Goal: Task Accomplishment & Management: Complete application form

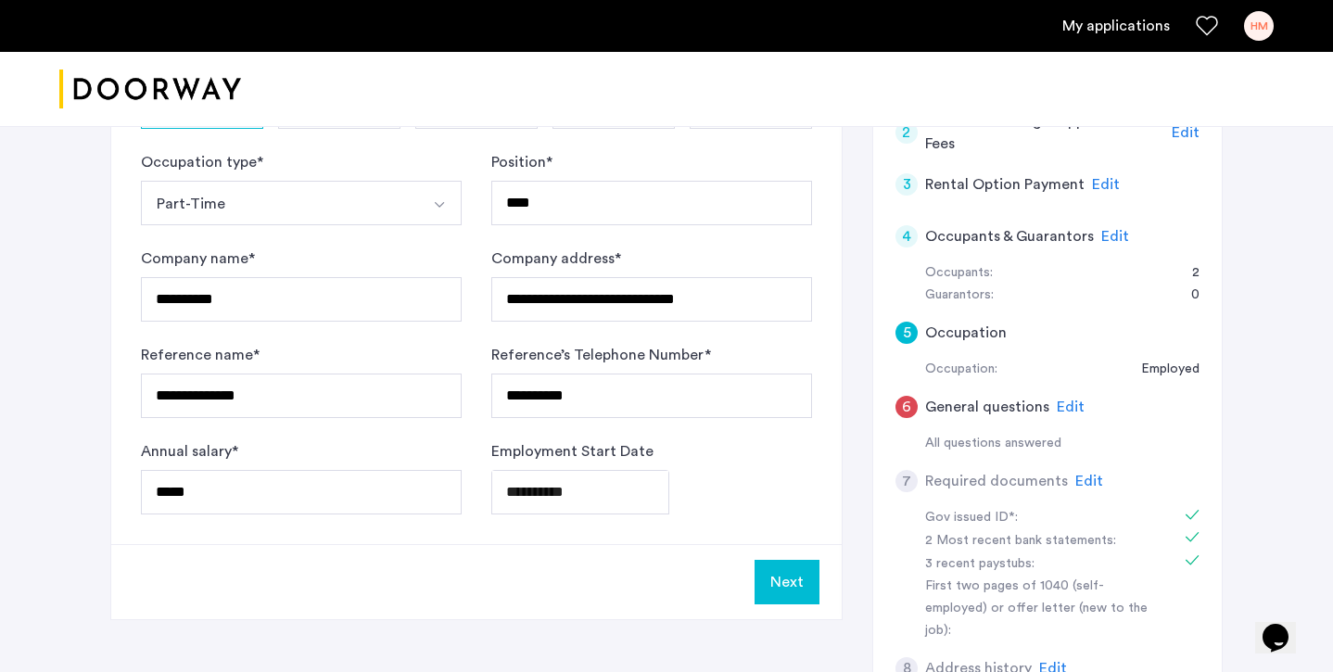
click at [578, 605] on div "Next" at bounding box center [476, 581] width 730 height 75
click at [387, 634] on div "**********" at bounding box center [666, 426] width 1112 height 953
drag, startPoint x: 264, startPoint y: 497, endPoint x: 128, endPoint y: 493, distance: 136.3
click at [128, 493] on div "**********" at bounding box center [476, 247] width 730 height 593
type input "*****"
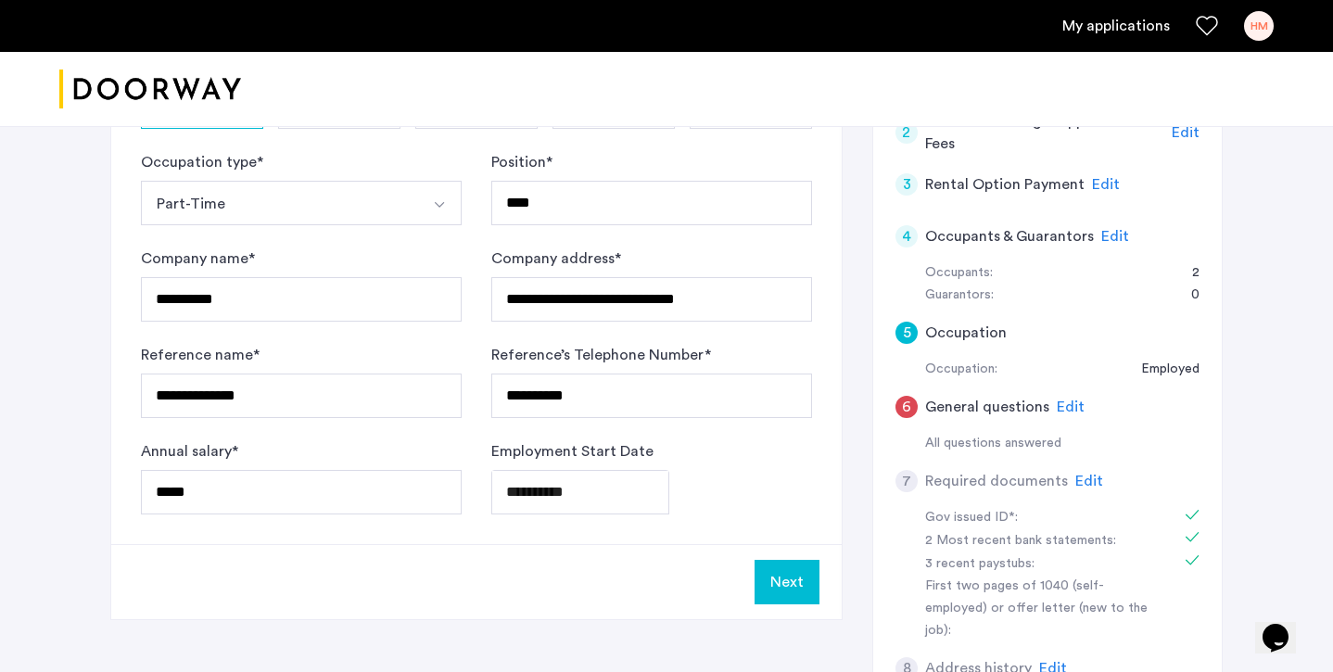
click at [443, 604] on div "Next" at bounding box center [476, 581] width 730 height 75
click at [770, 581] on button "Next" at bounding box center [787, 582] width 65 height 44
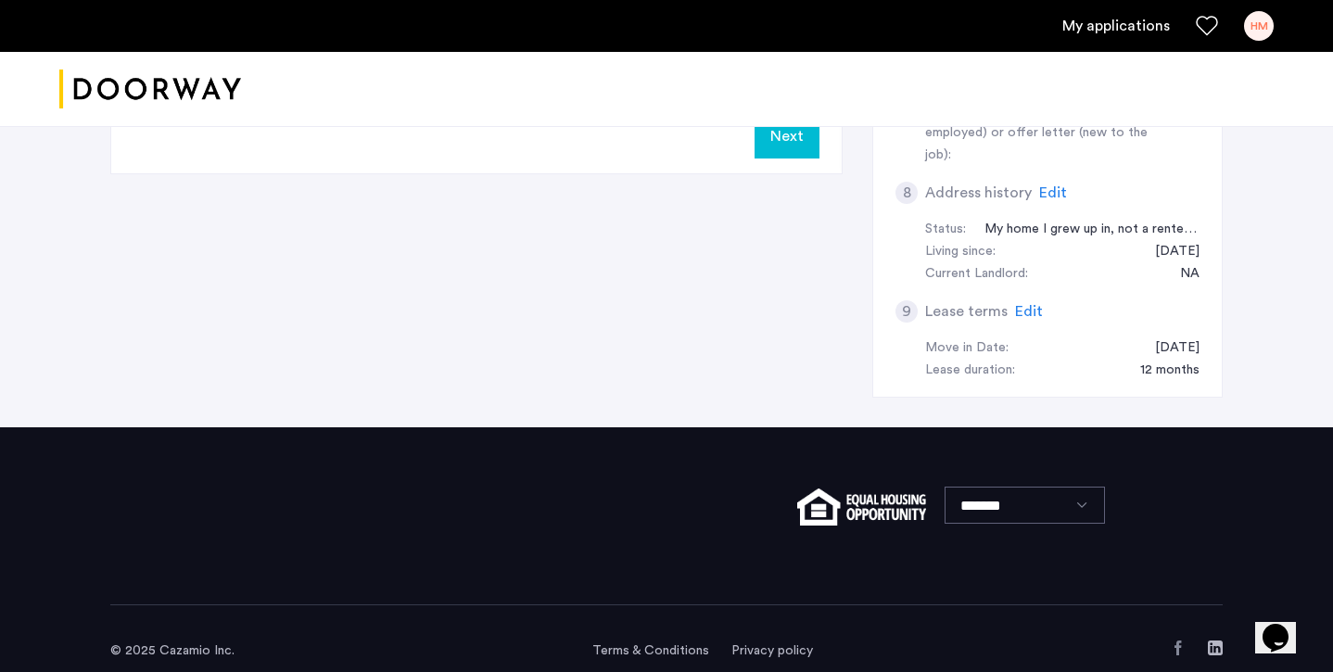
scroll to position [397, 0]
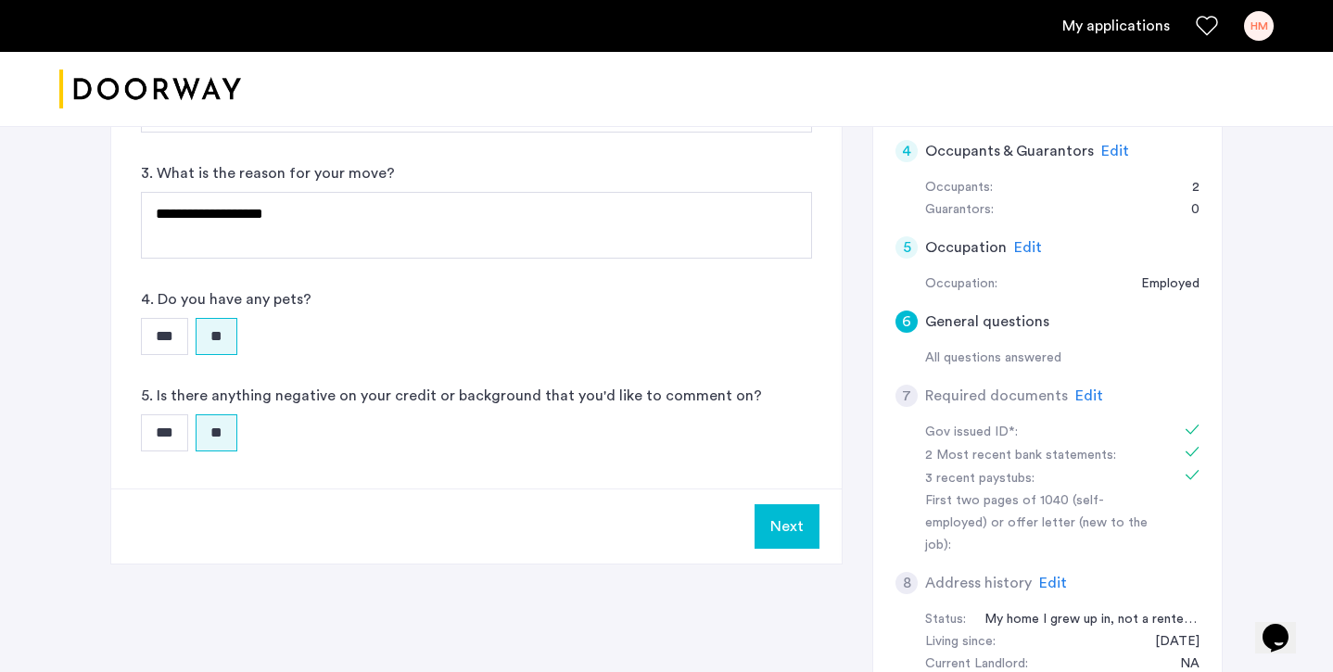
click at [1079, 398] on span "Edit" at bounding box center [1089, 395] width 28 height 15
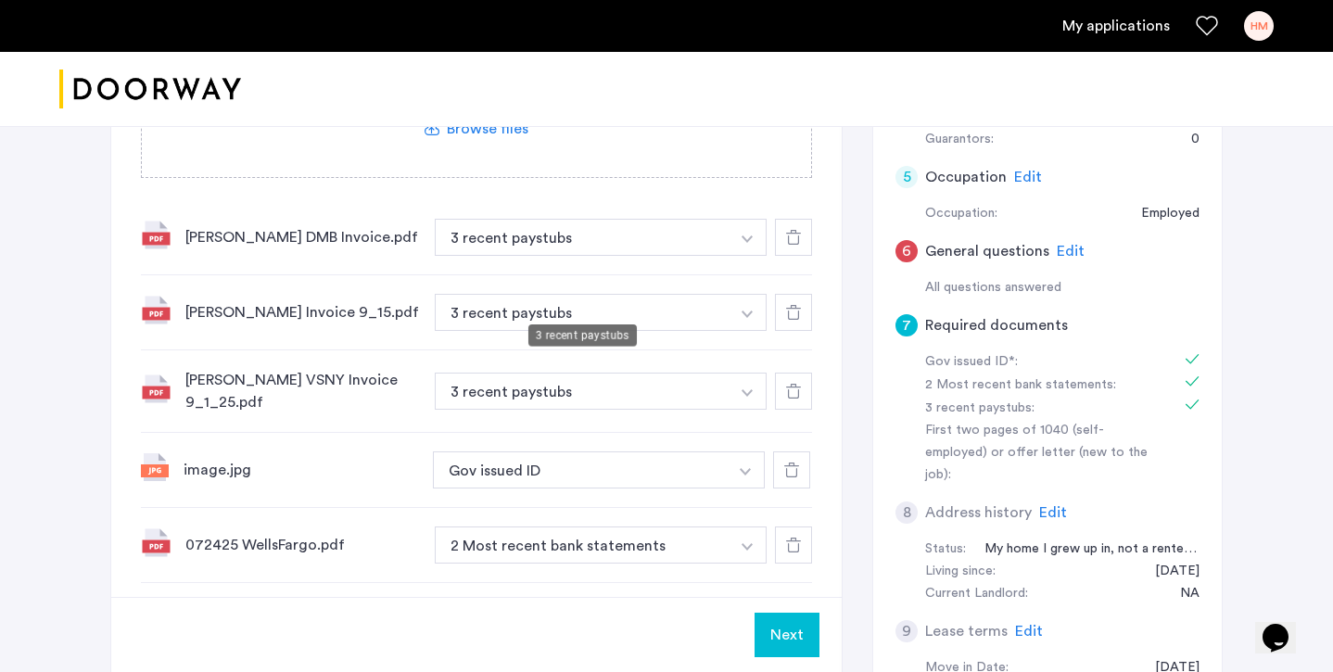
scroll to position [483, 0]
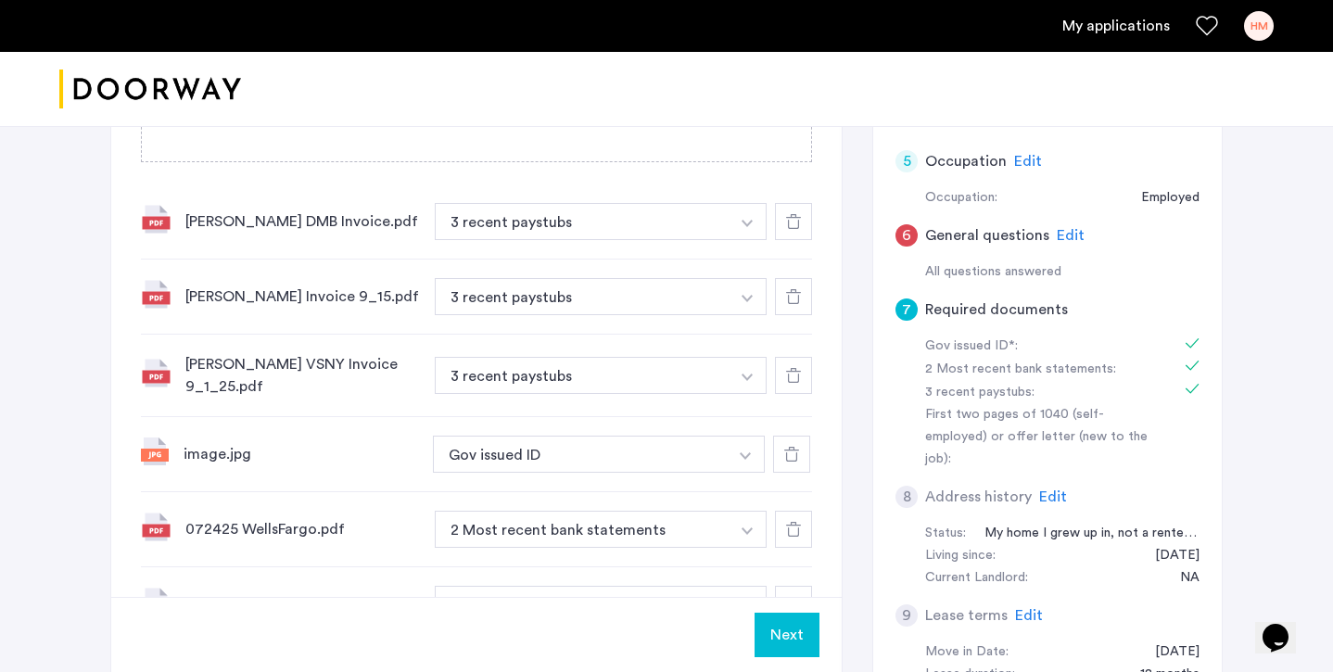
click at [536, 325] on div "[PERSON_NAME] Invoice 9_15.pdf 3 recent paystubs + First two pages of 1040 (sel…" at bounding box center [476, 297] width 671 height 75
click at [786, 383] on div at bounding box center [793, 375] width 37 height 37
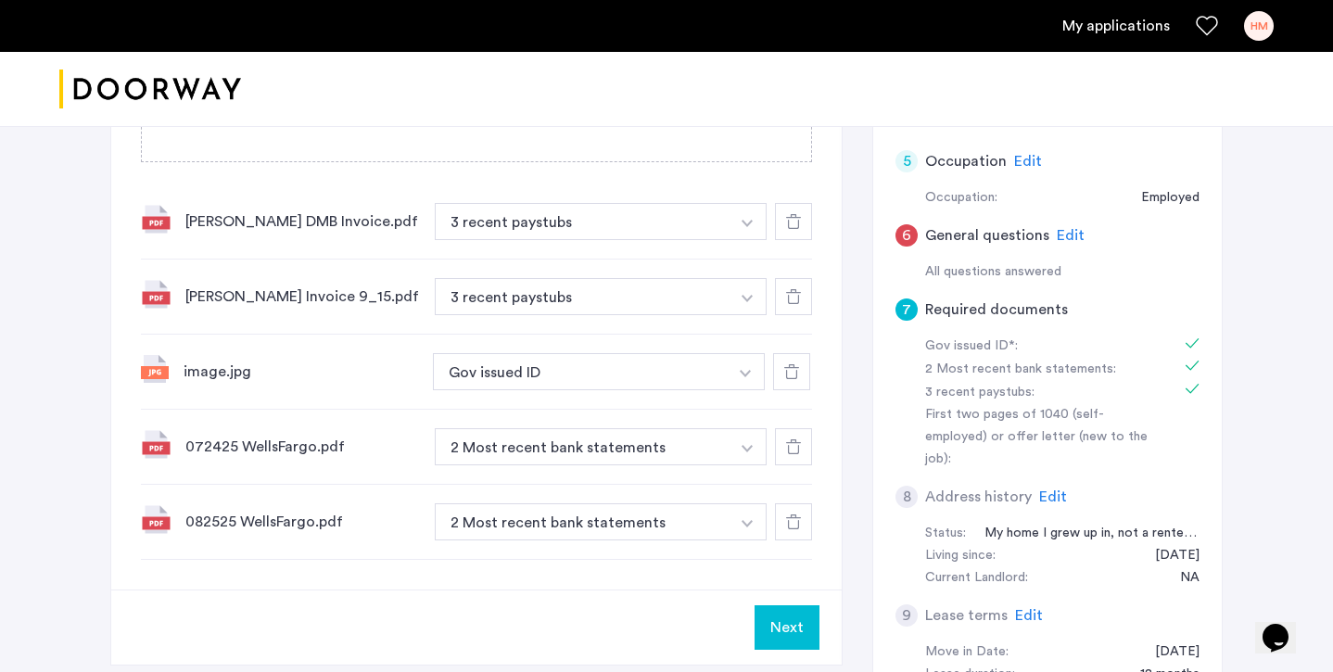
click at [800, 303] on icon at bounding box center [793, 296] width 15 height 15
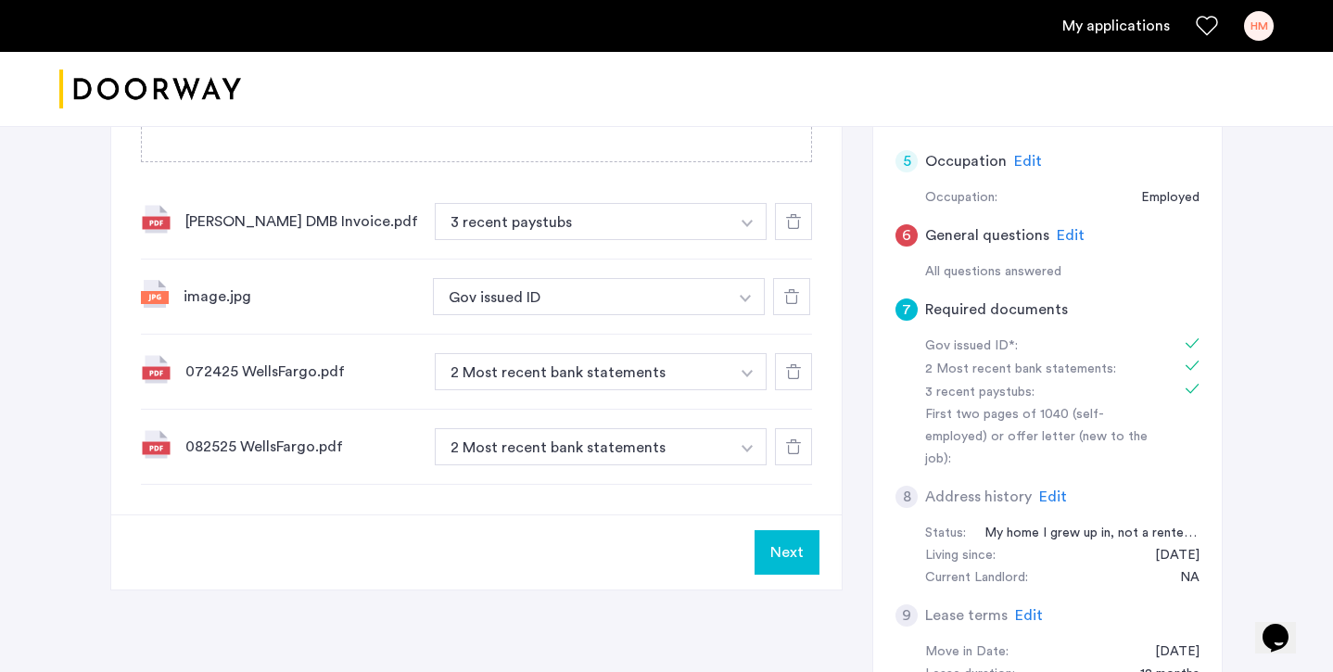
click at [798, 214] on icon at bounding box center [793, 221] width 15 height 15
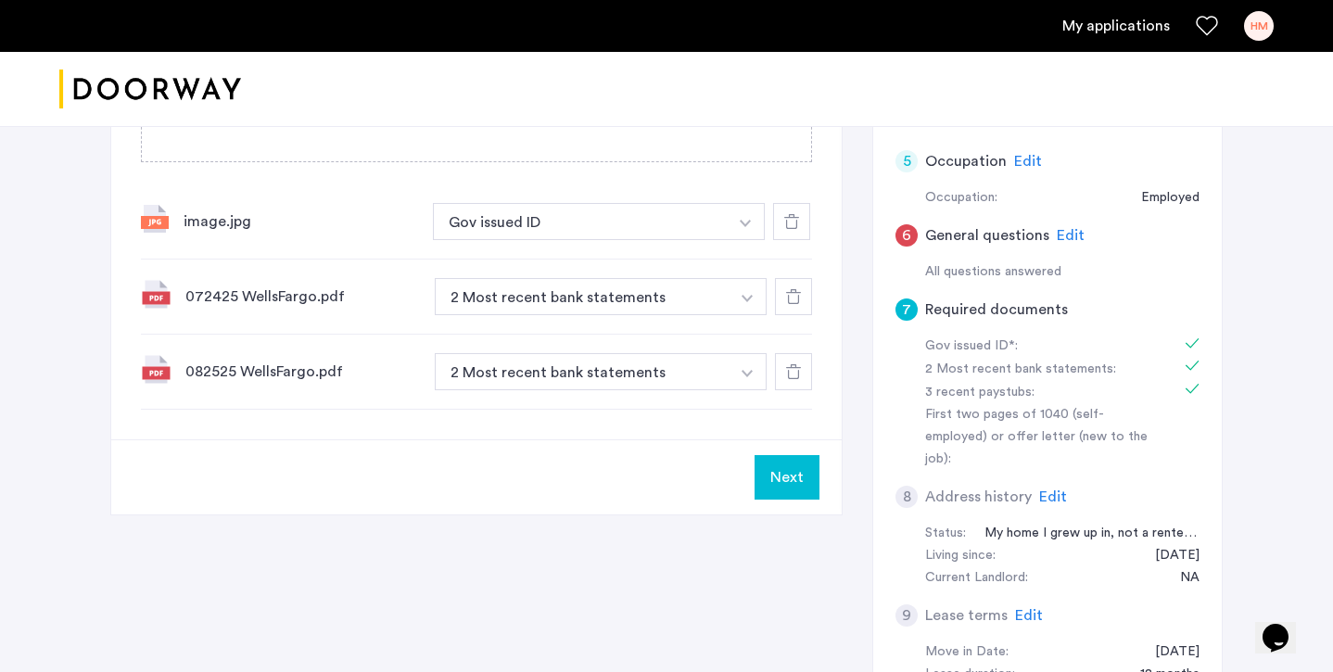
click at [796, 303] on use at bounding box center [793, 296] width 15 height 15
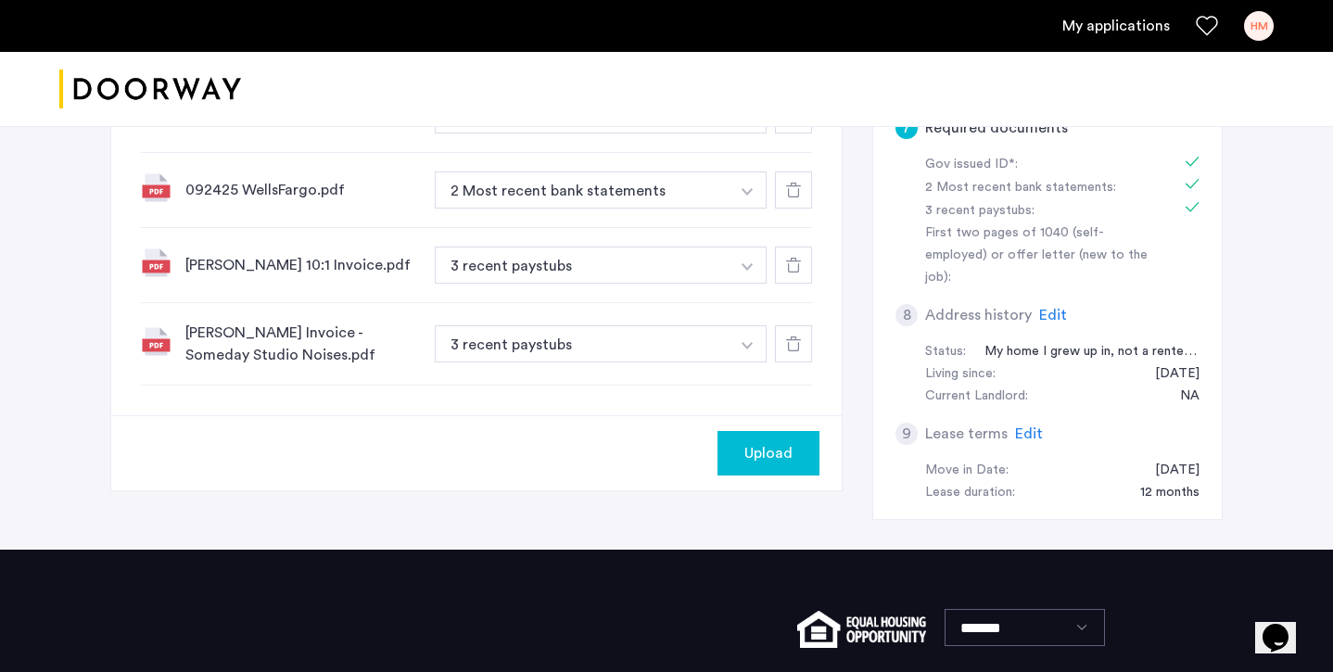
scroll to position [117, 0]
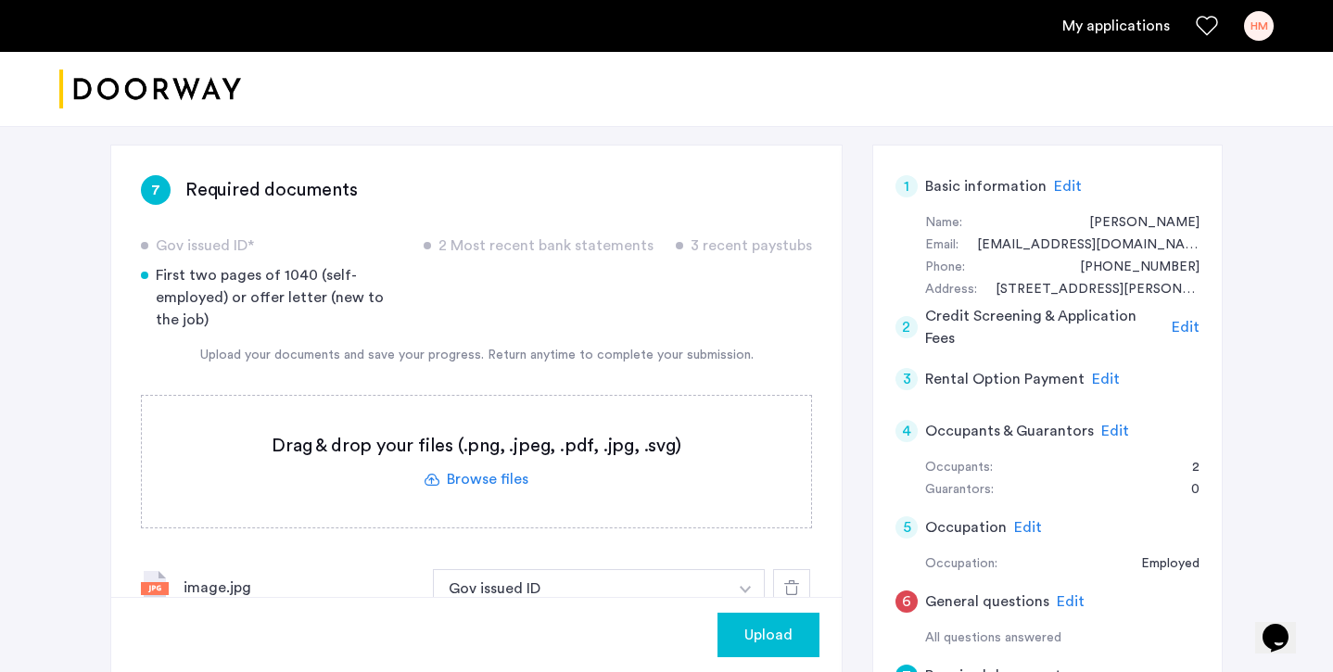
click at [505, 287] on div "Gov issued ID* 2 Most recent bank statements 3 recent paystubs First two pages …" at bounding box center [476, 283] width 671 height 96
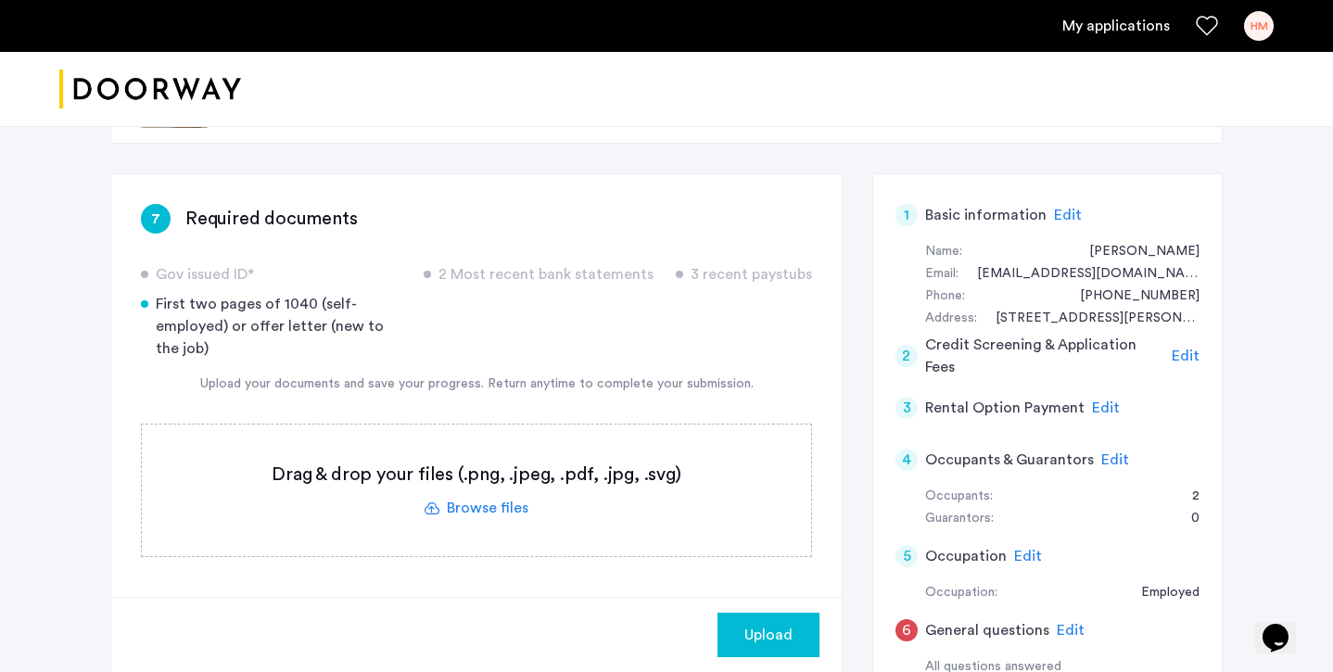
scroll to position [87, 0]
click at [1188, 357] on span "Edit" at bounding box center [1186, 356] width 28 height 15
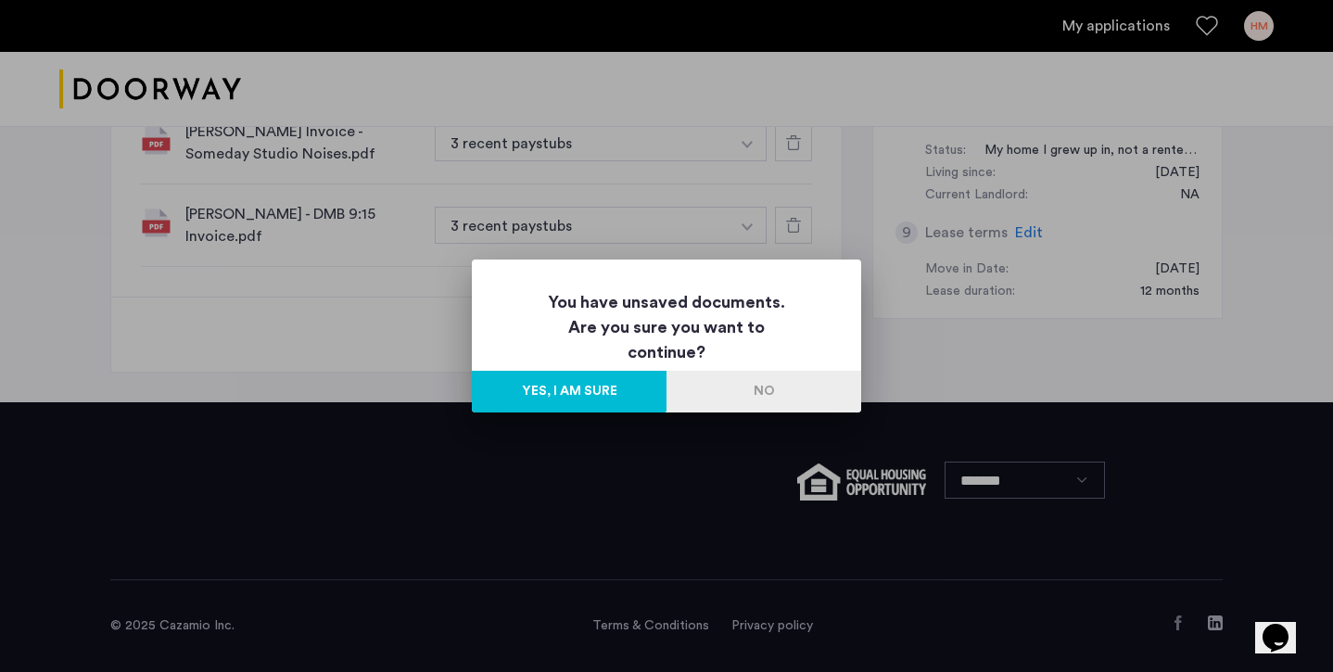
scroll to position [0, 0]
click at [781, 391] on button "No" at bounding box center [763, 392] width 195 height 42
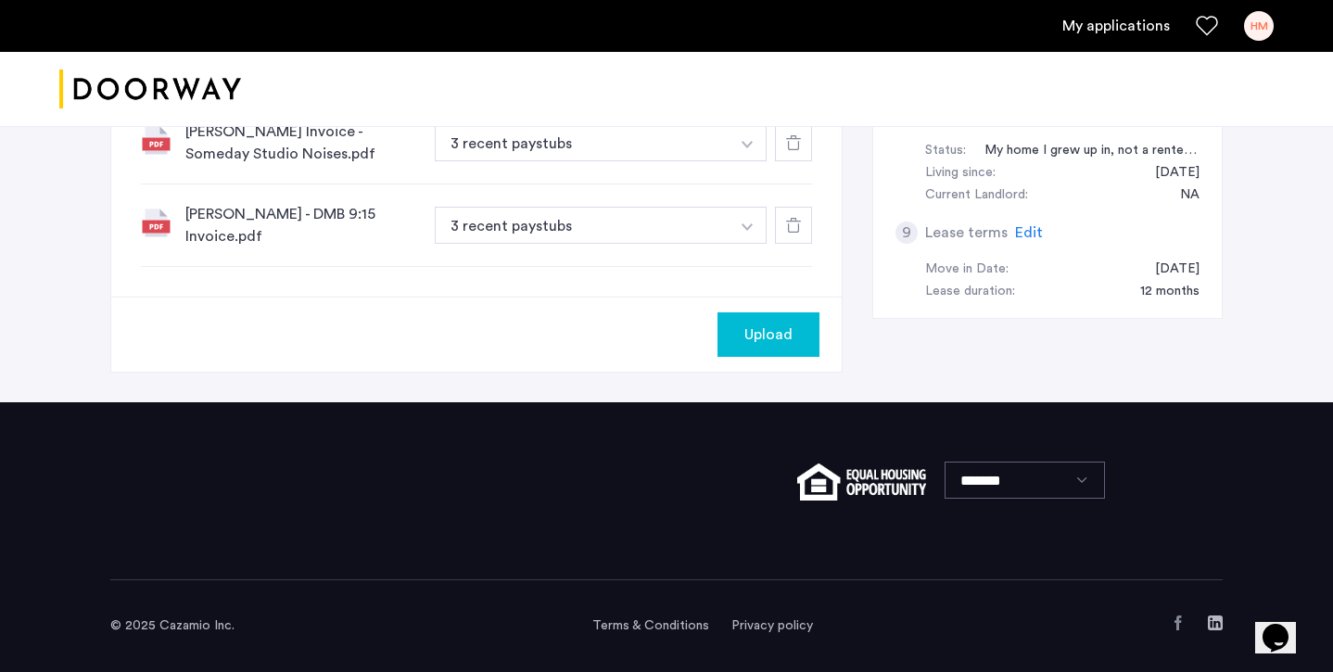
scroll to position [599, 0]
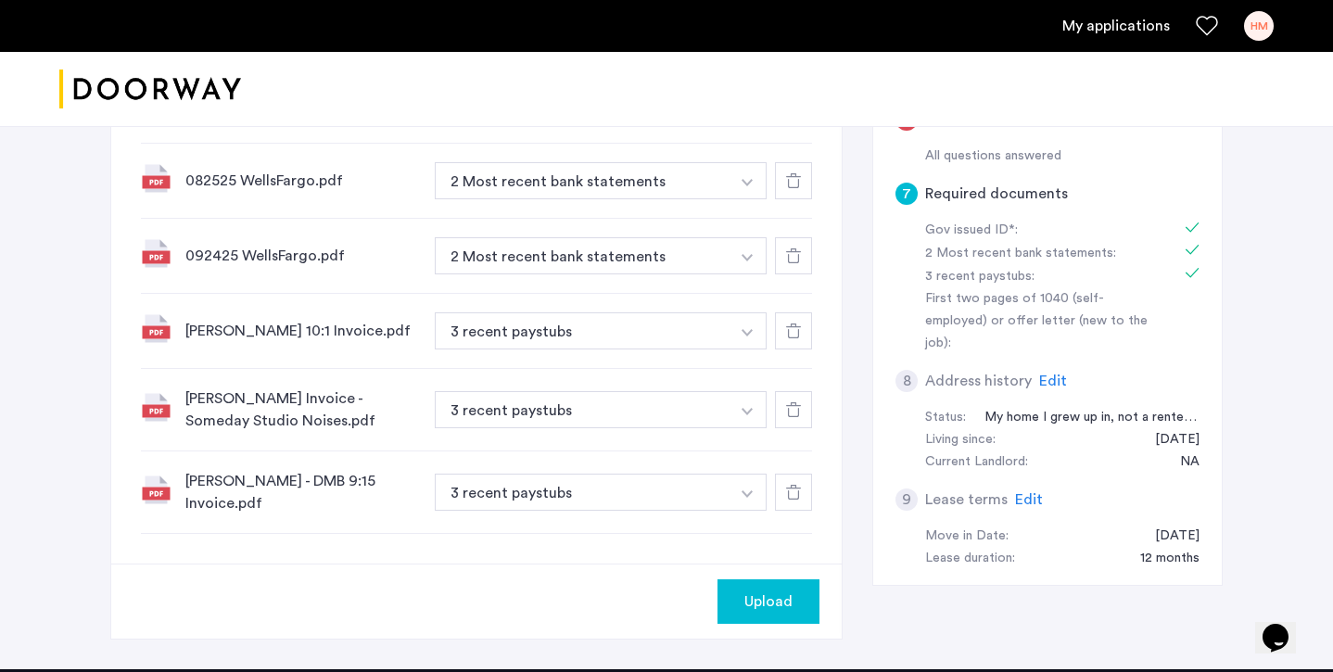
click at [783, 589] on button "Upload" at bounding box center [768, 601] width 102 height 44
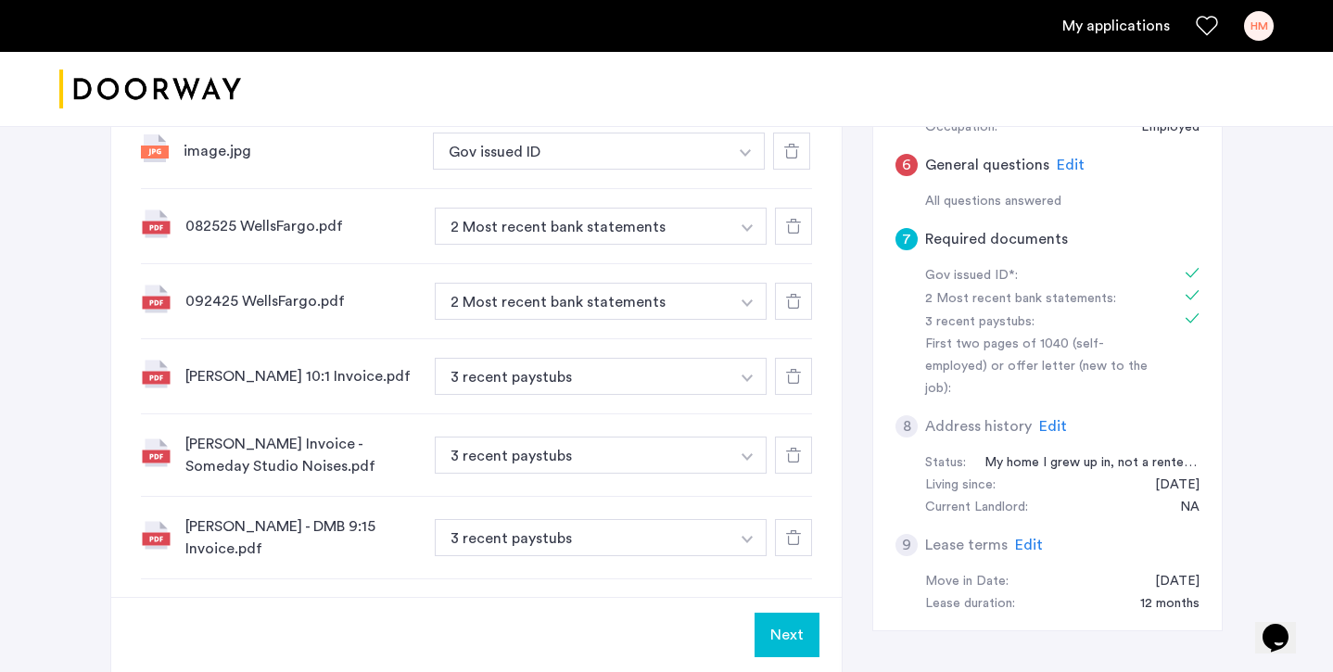
scroll to position [501, 0]
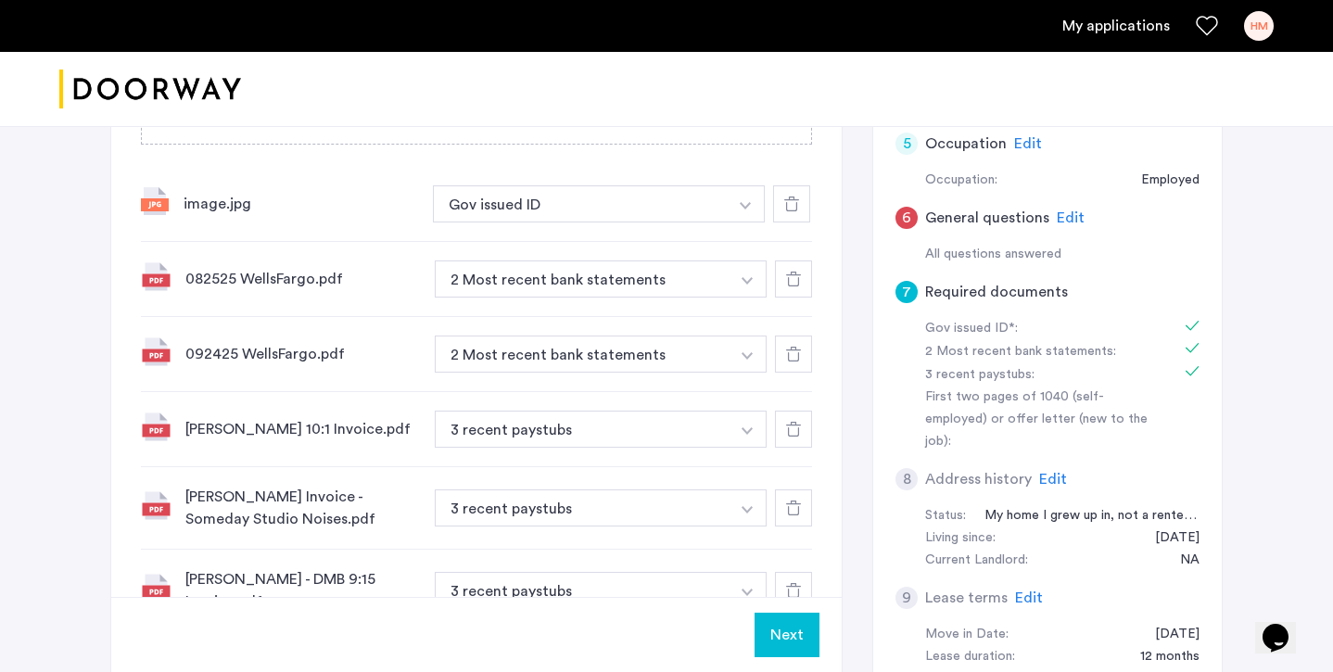
click at [797, 646] on button "Next" at bounding box center [787, 635] width 65 height 44
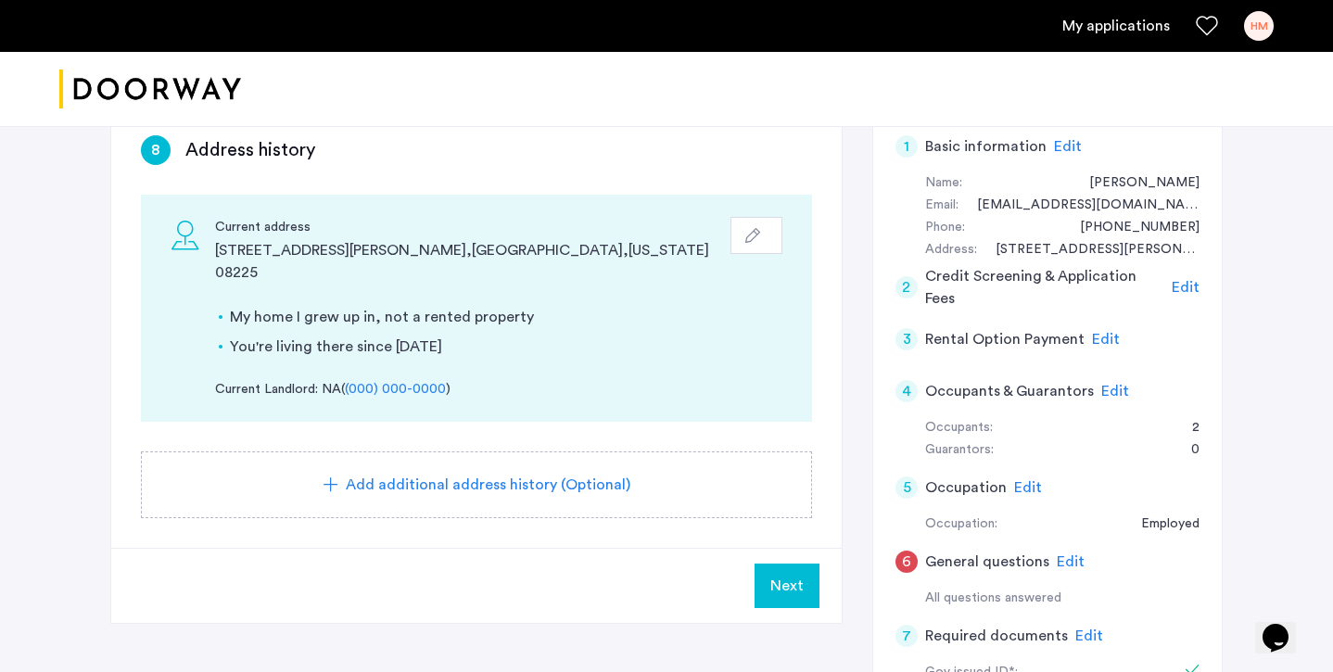
scroll to position [350, 0]
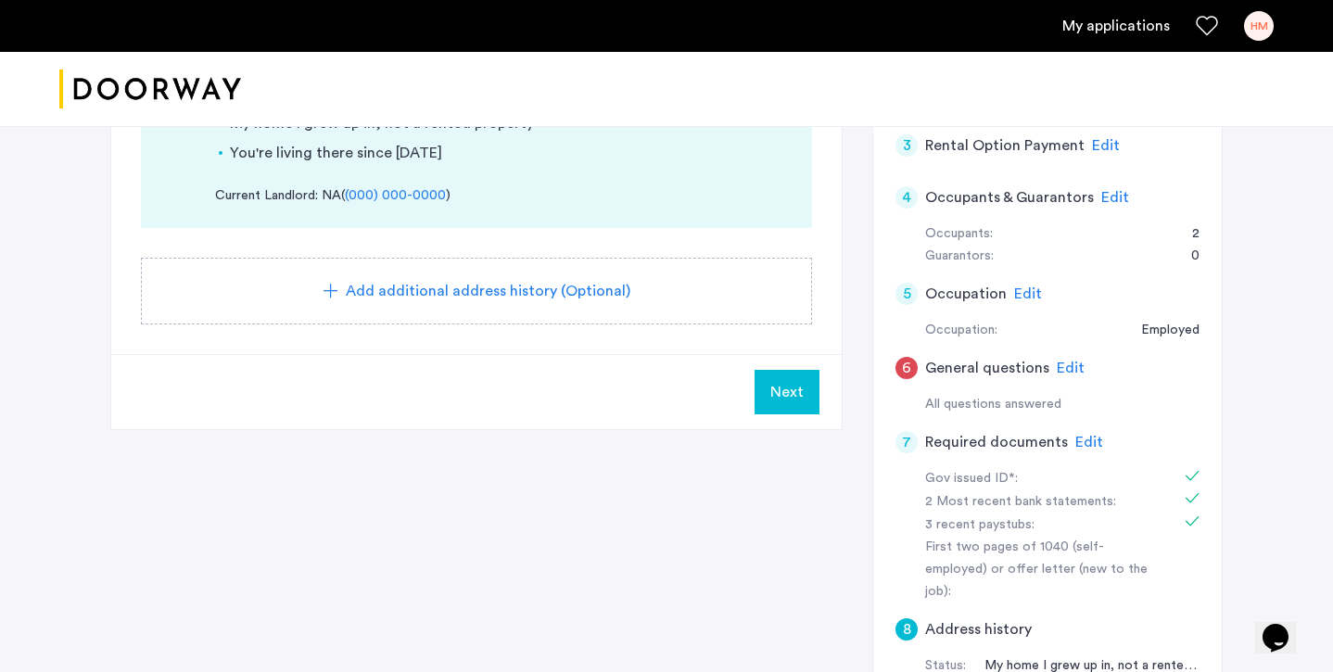
click at [1073, 361] on span "Edit" at bounding box center [1071, 368] width 28 height 15
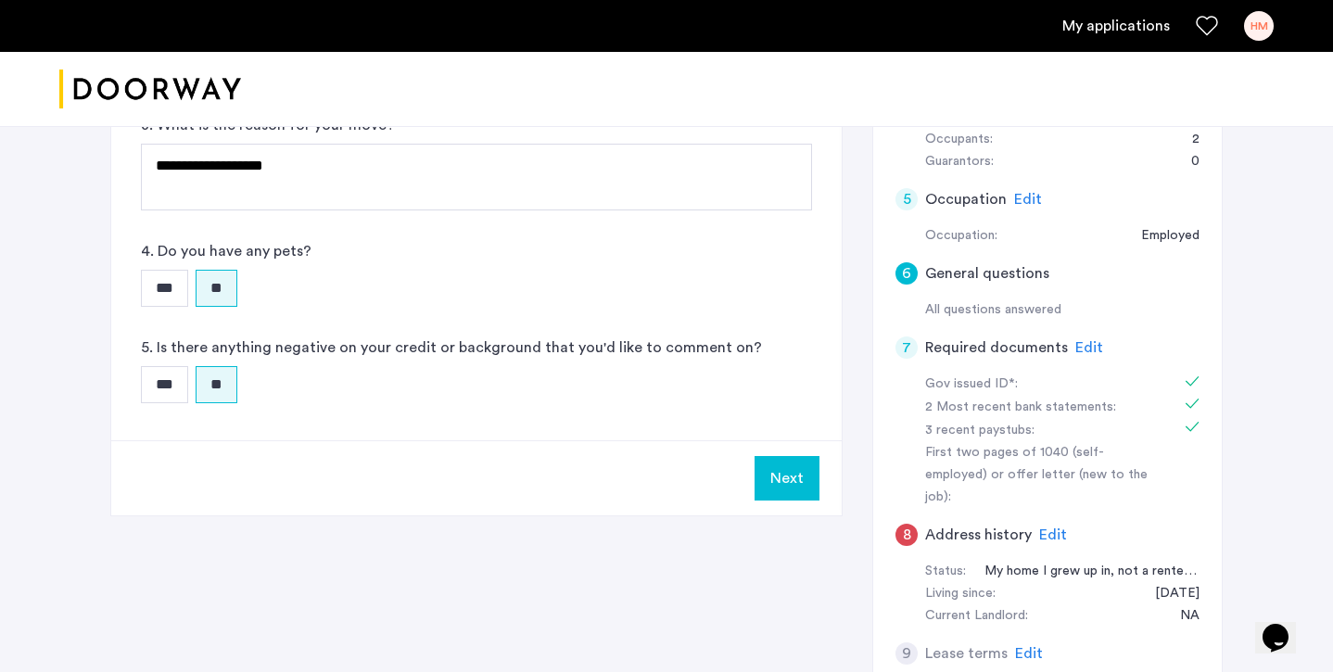
scroll to position [261, 0]
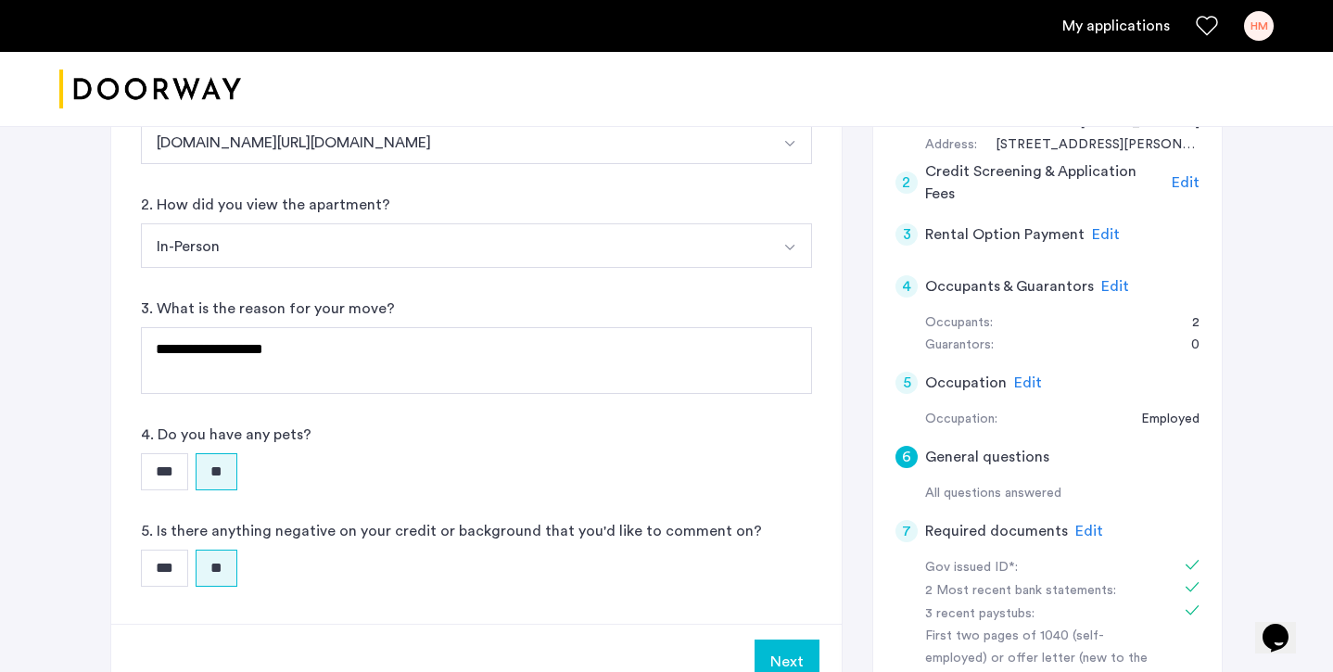
click at [1095, 235] on span "Edit" at bounding box center [1106, 234] width 28 height 15
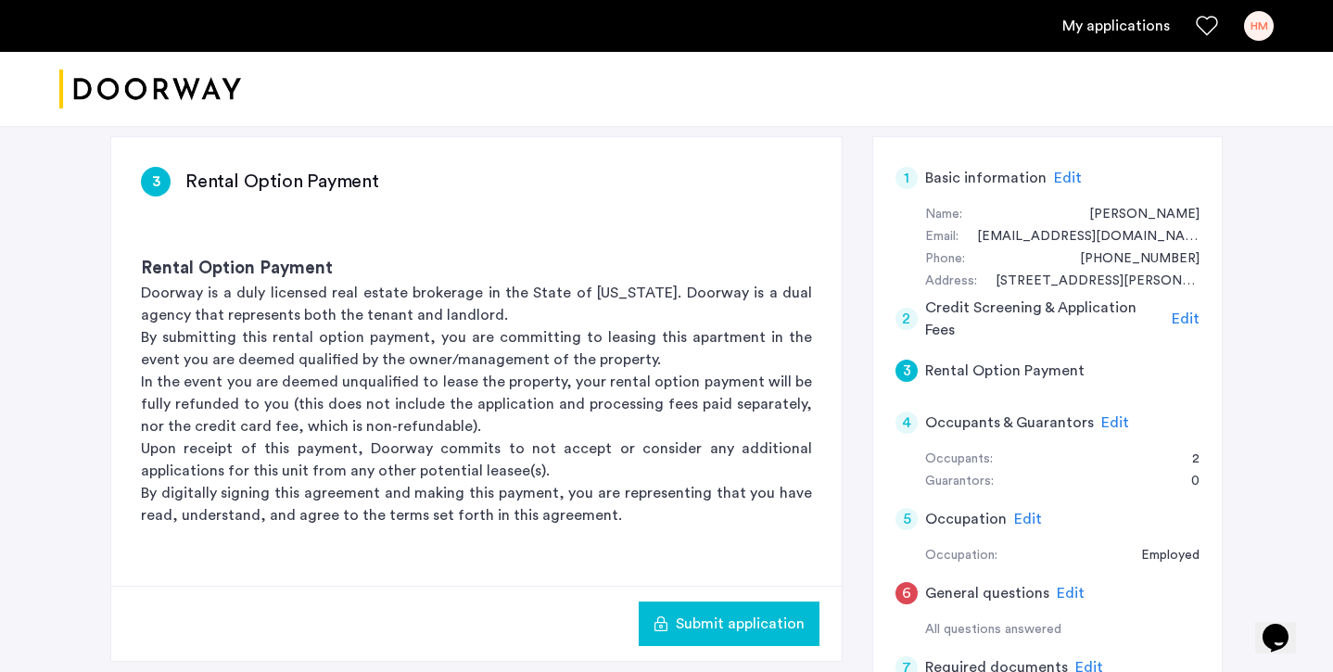
scroll to position [0, 0]
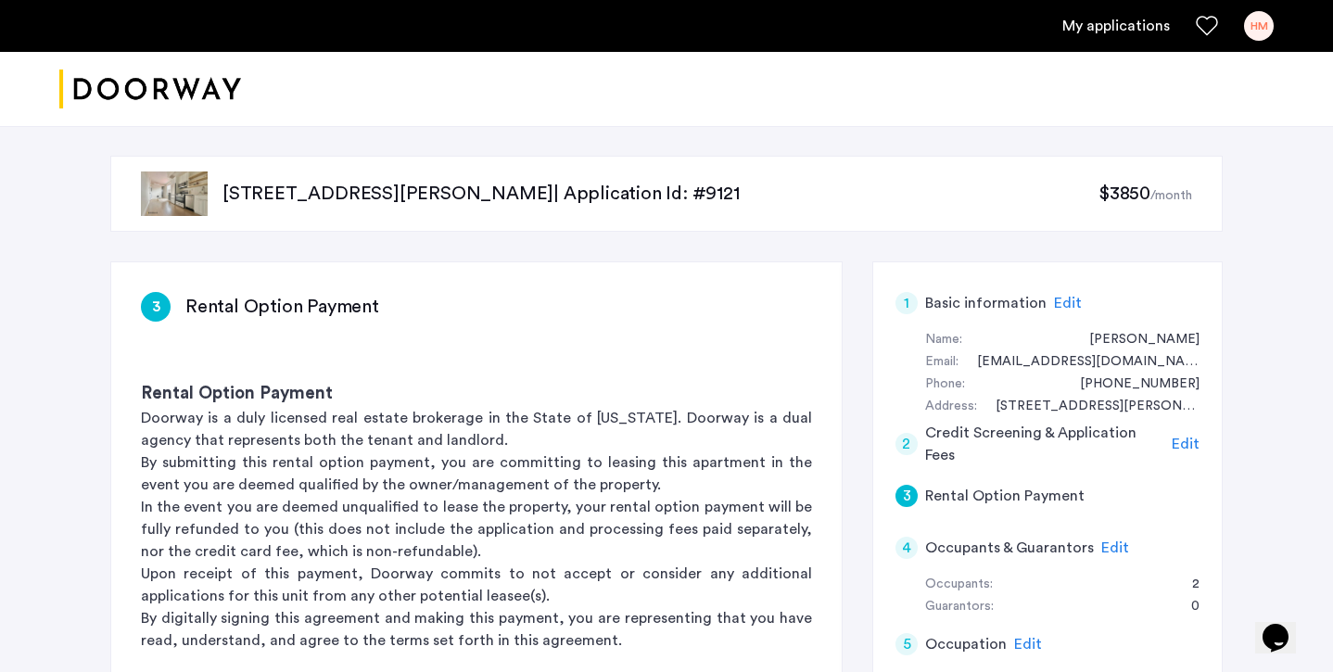
click at [1187, 439] on span "Edit" at bounding box center [1186, 444] width 28 height 15
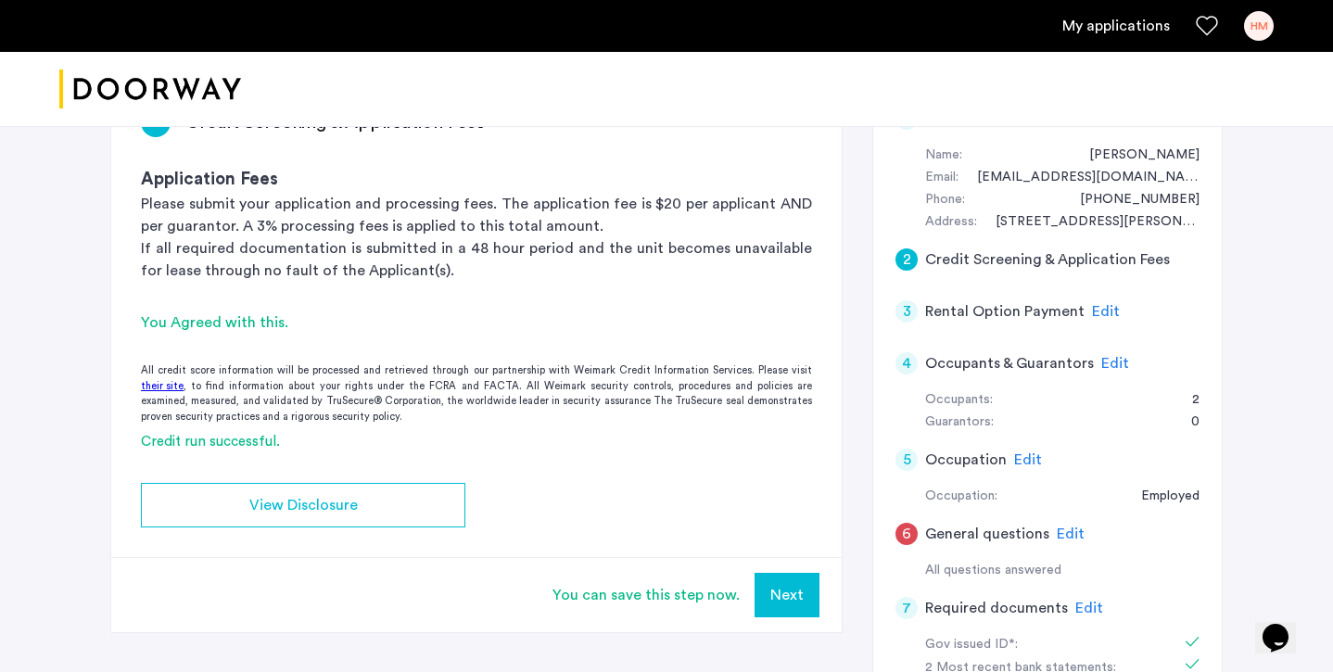
scroll to position [144, 0]
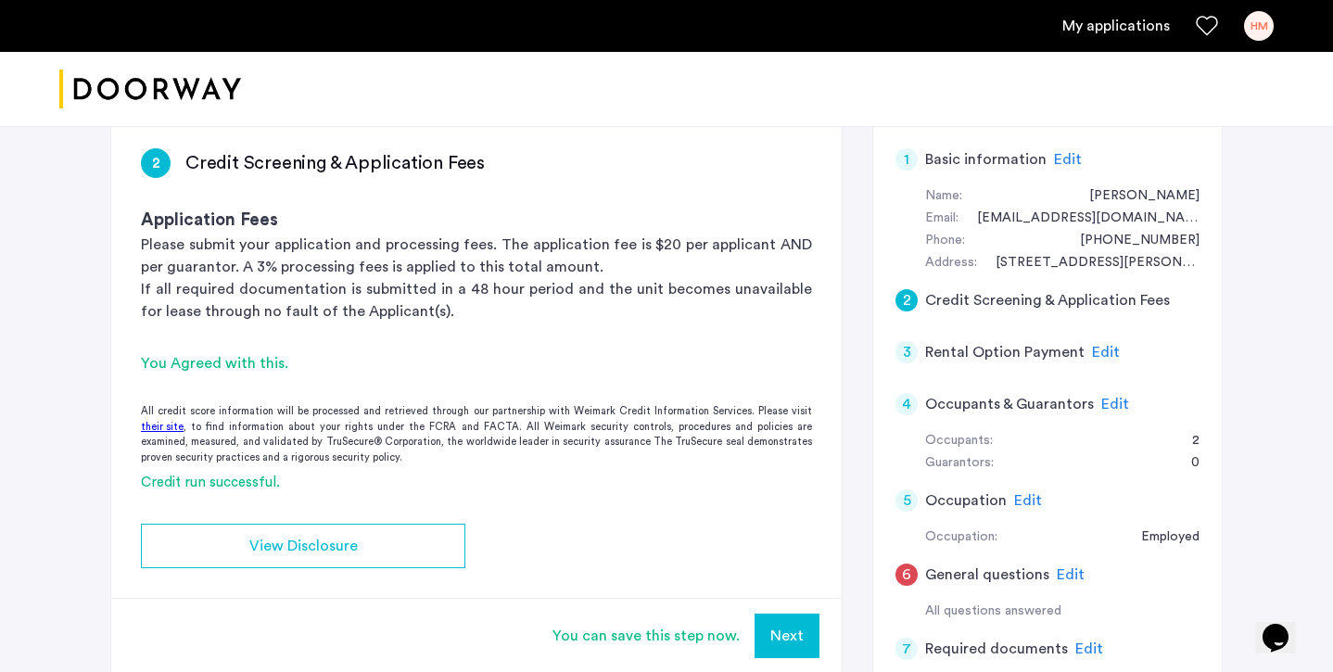
click at [1099, 351] on span "Edit" at bounding box center [1106, 352] width 28 height 15
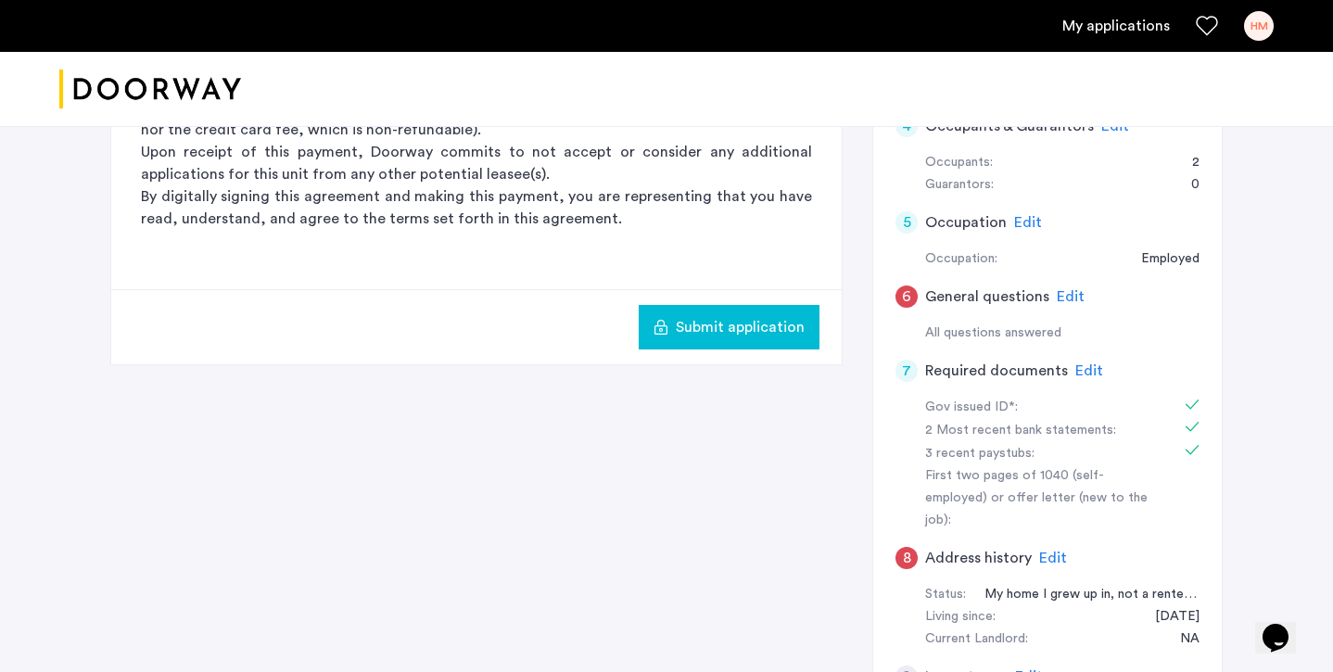
scroll to position [539, 0]
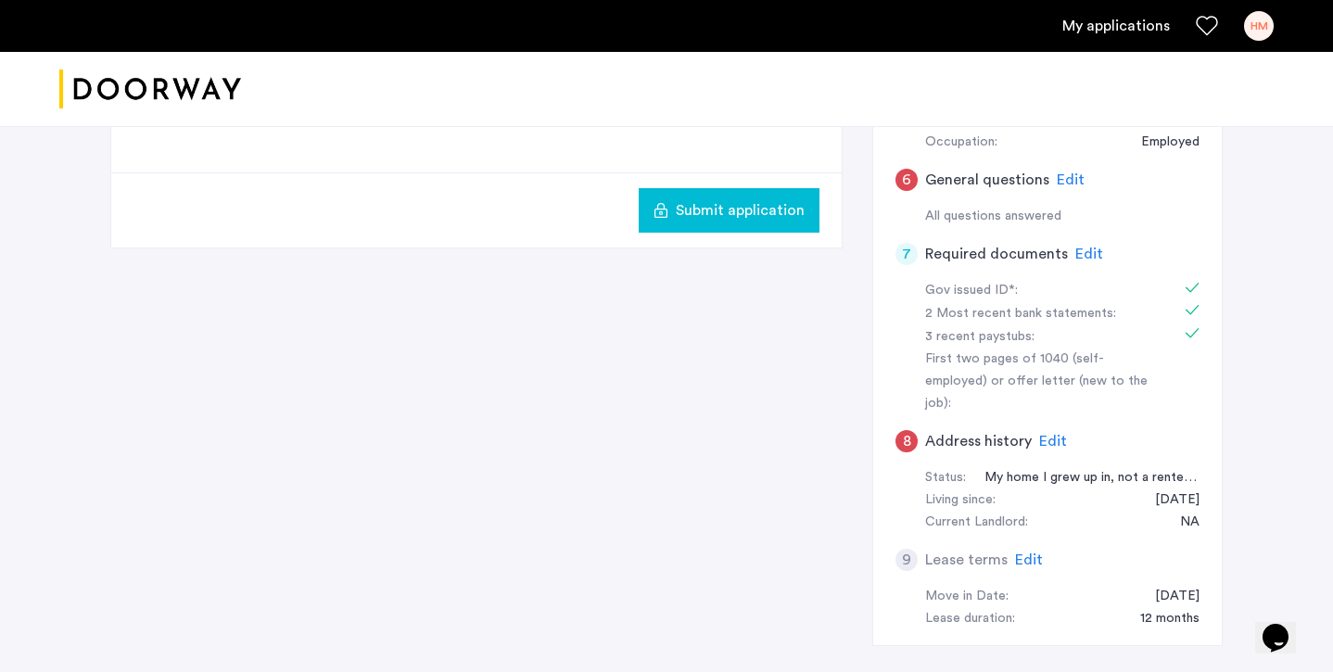
click at [1020, 549] on div "Edit" at bounding box center [1029, 560] width 28 height 22
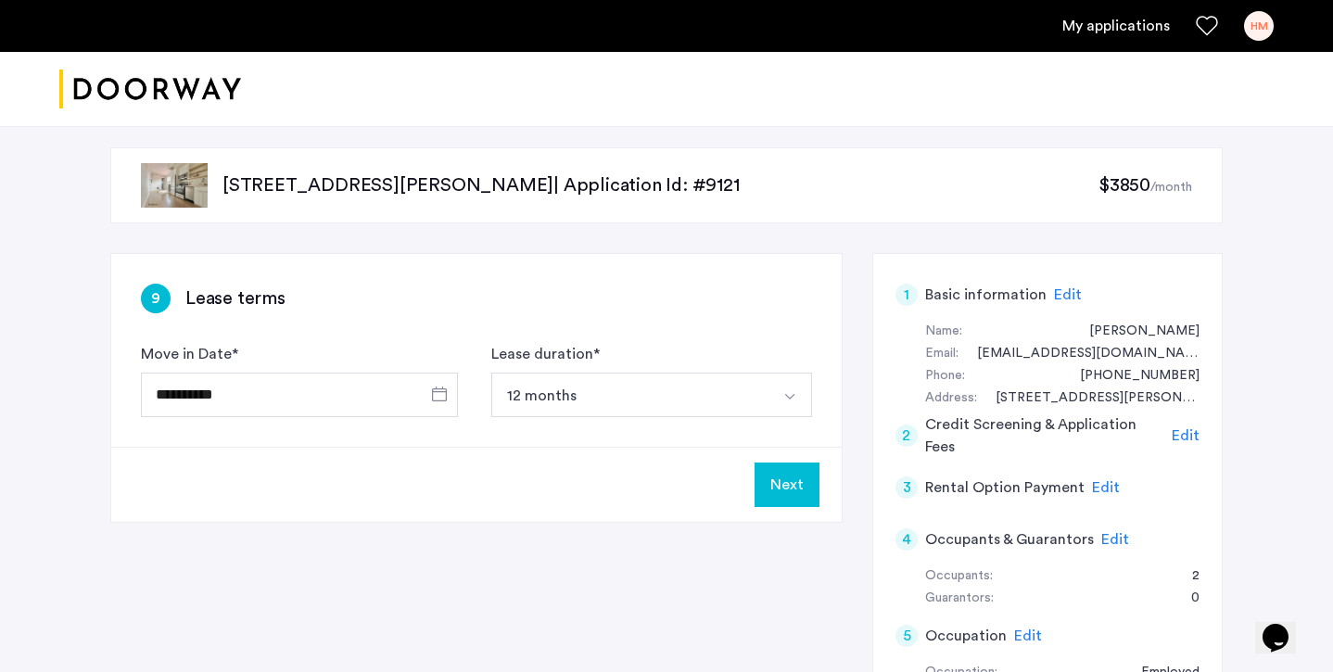
scroll to position [0, 0]
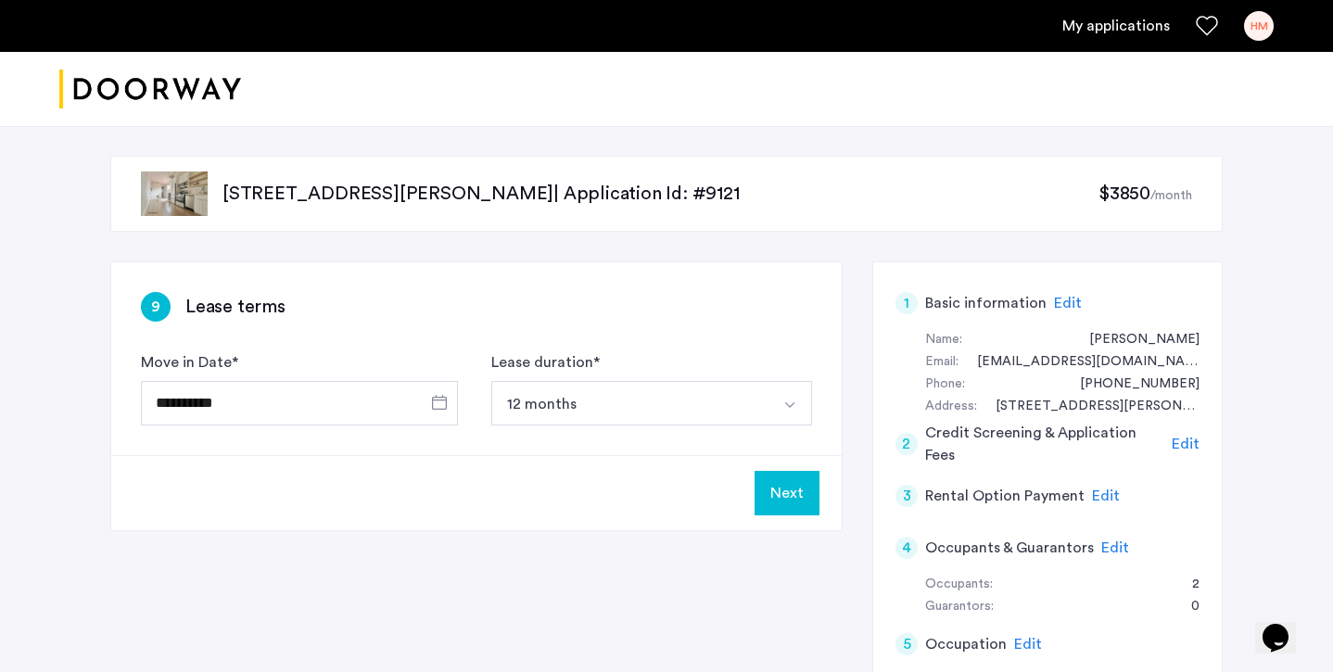
click at [1105, 495] on span "Edit" at bounding box center [1106, 496] width 28 height 15
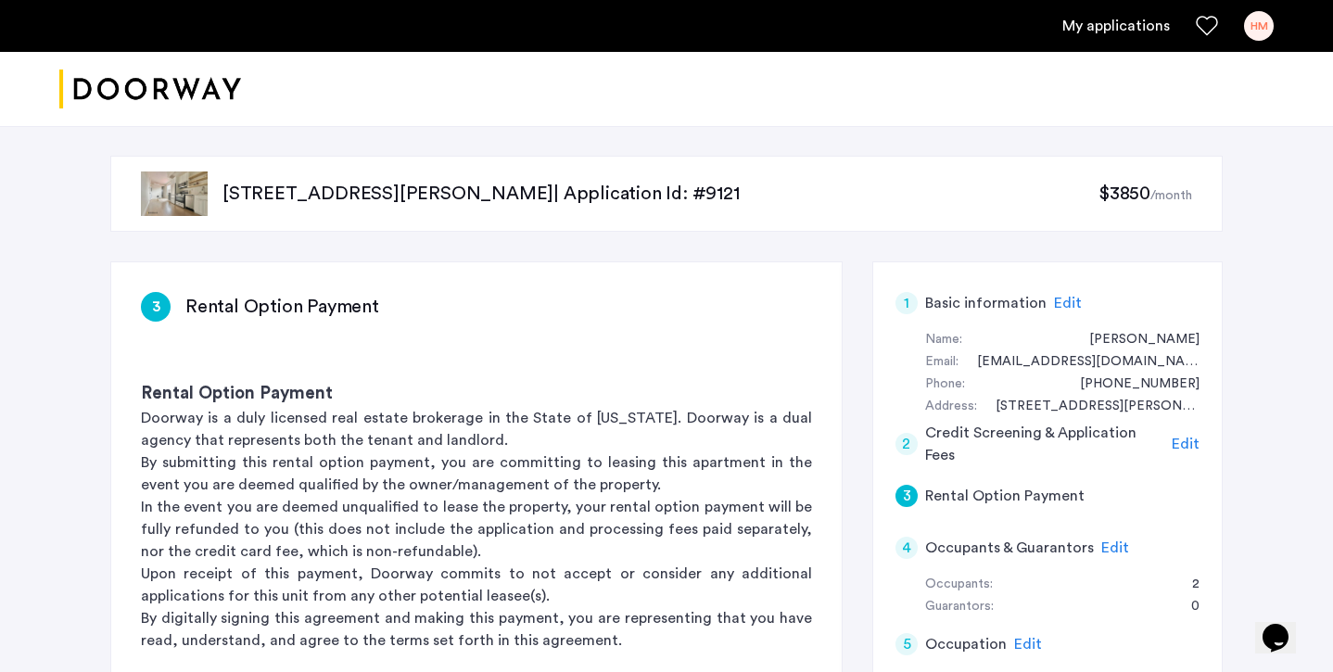
click at [1105, 543] on span "Edit" at bounding box center [1115, 547] width 28 height 15
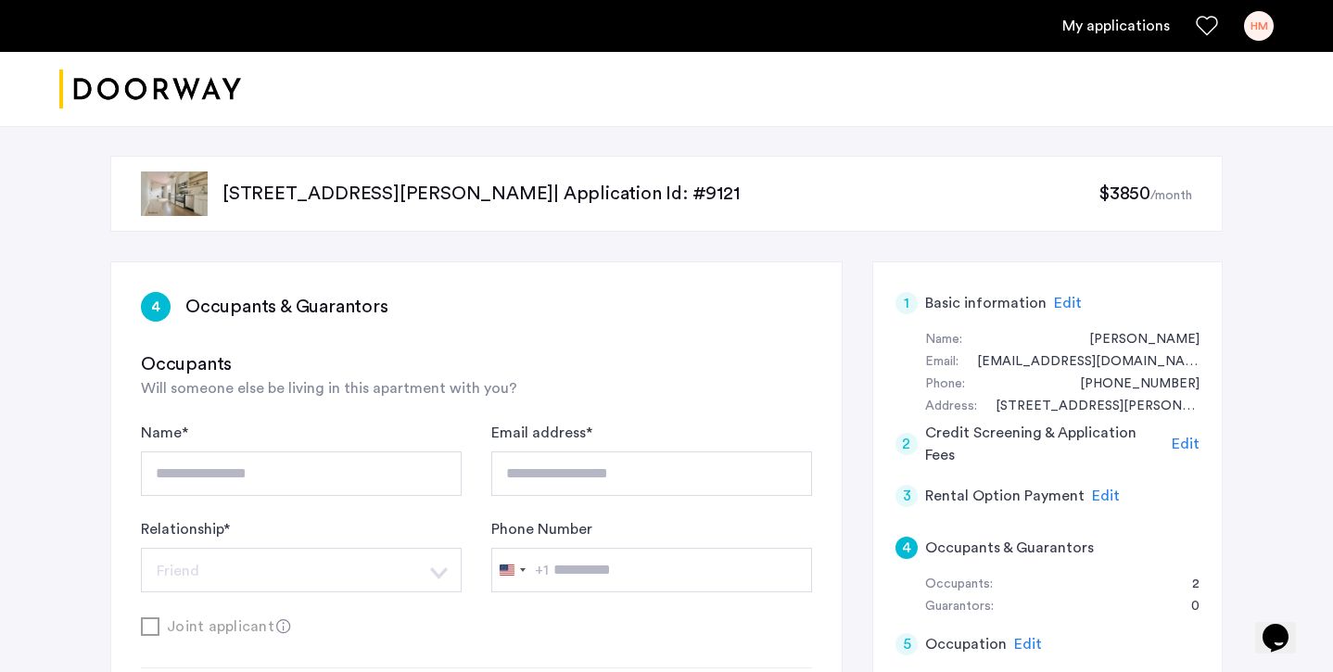
click at [1099, 501] on span "Edit" at bounding box center [1106, 496] width 28 height 15
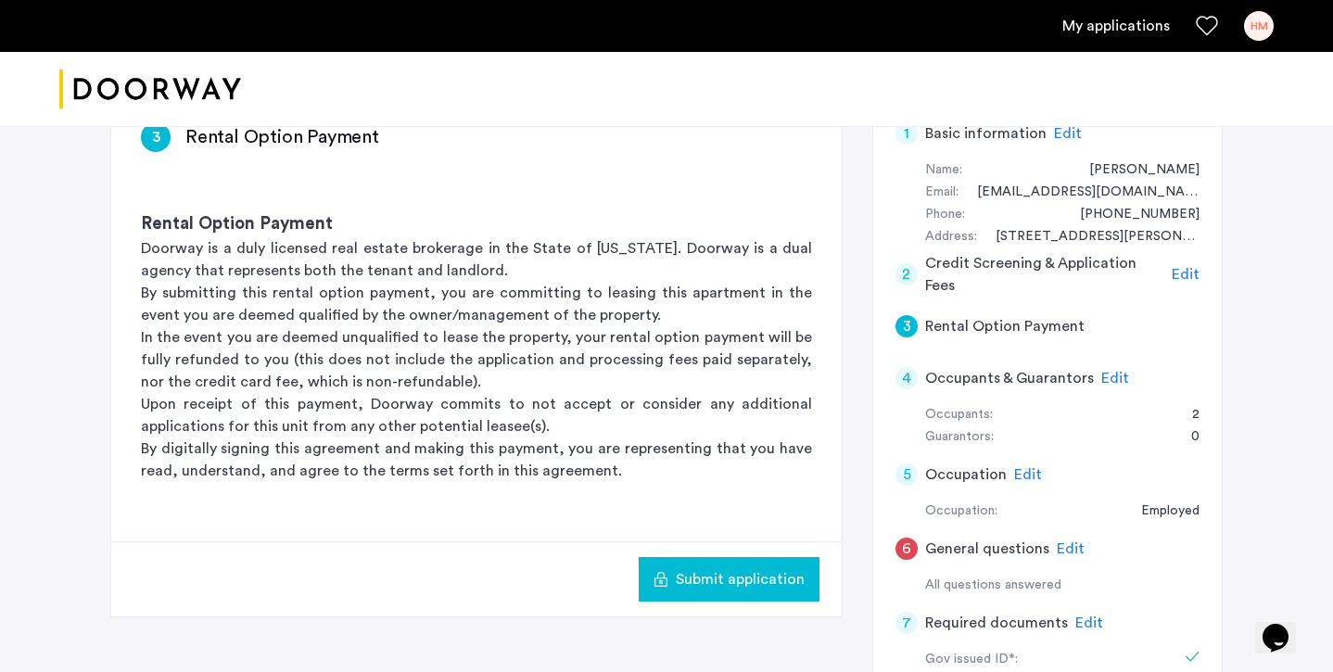
scroll to position [205, 0]
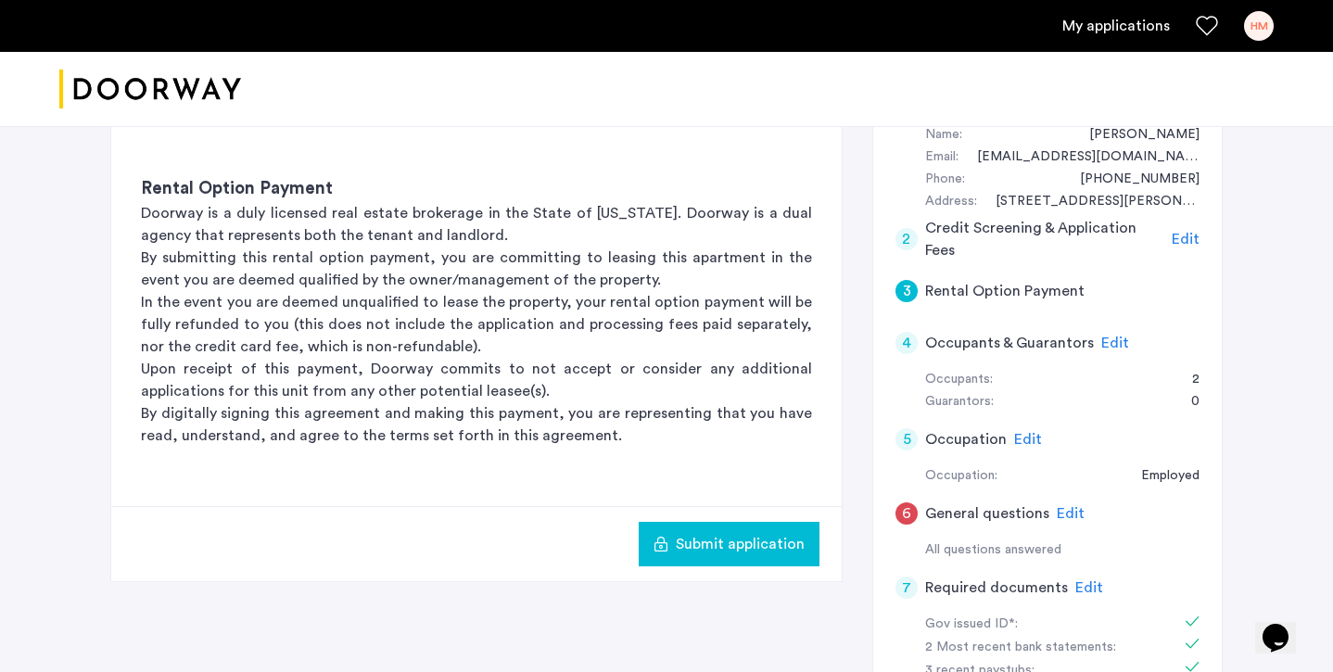
click at [722, 546] on span "Submit application" at bounding box center [740, 544] width 129 height 22
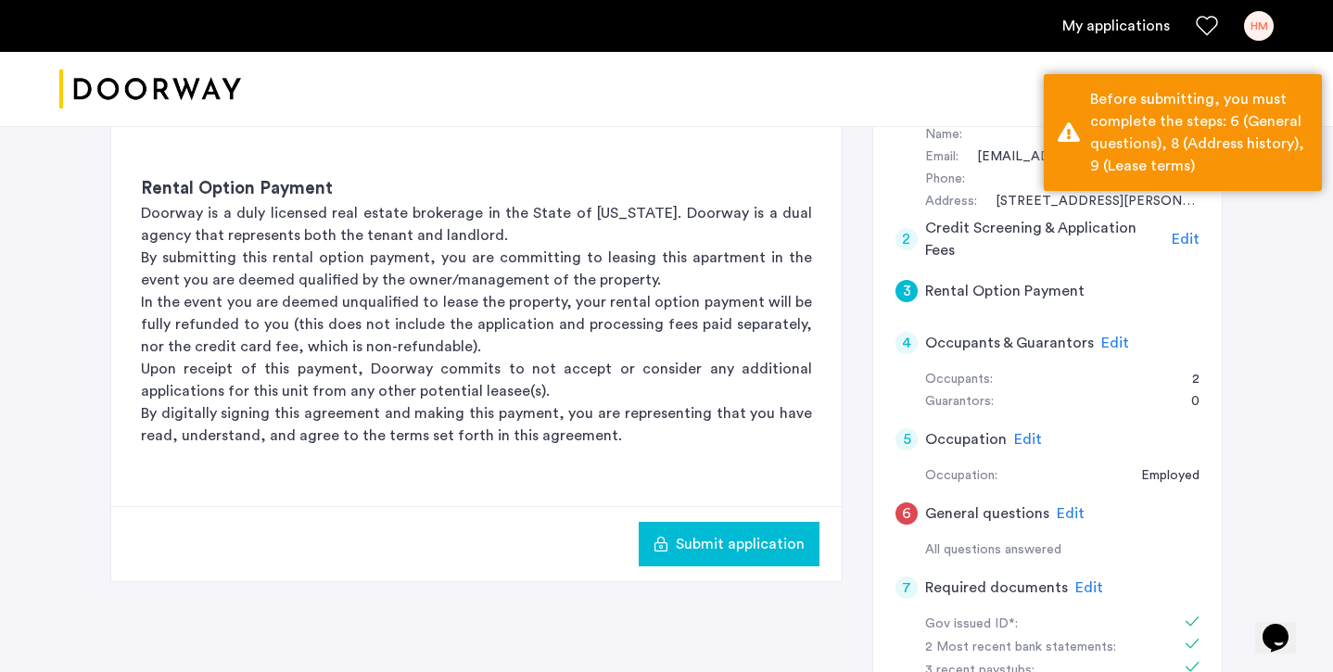
click at [1058, 514] on span "Edit" at bounding box center [1071, 513] width 28 height 15
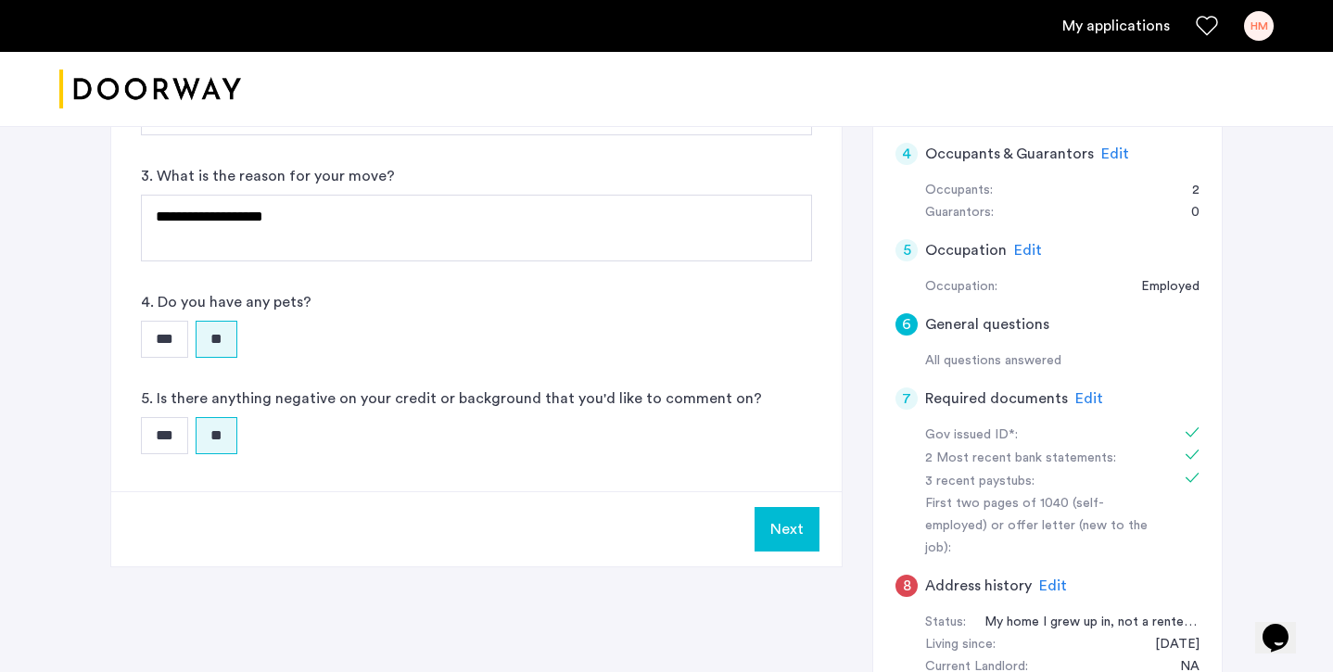
scroll to position [413, 0]
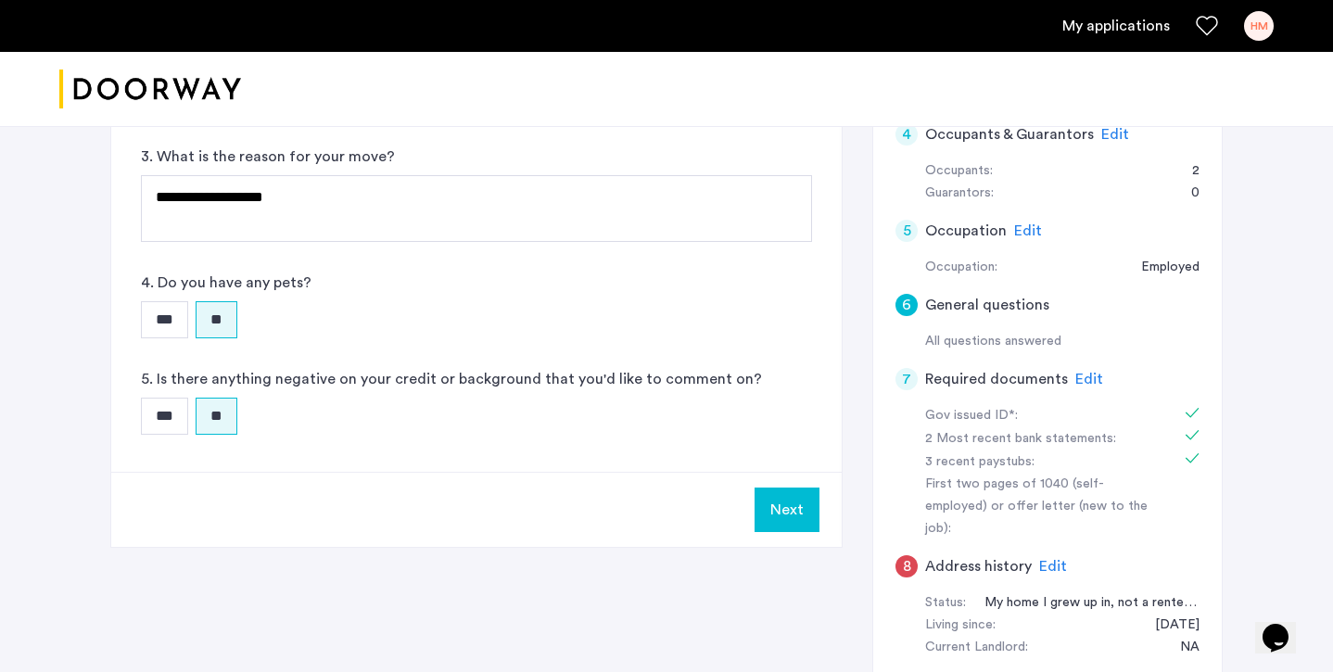
click at [760, 510] on button "Next" at bounding box center [787, 510] width 65 height 44
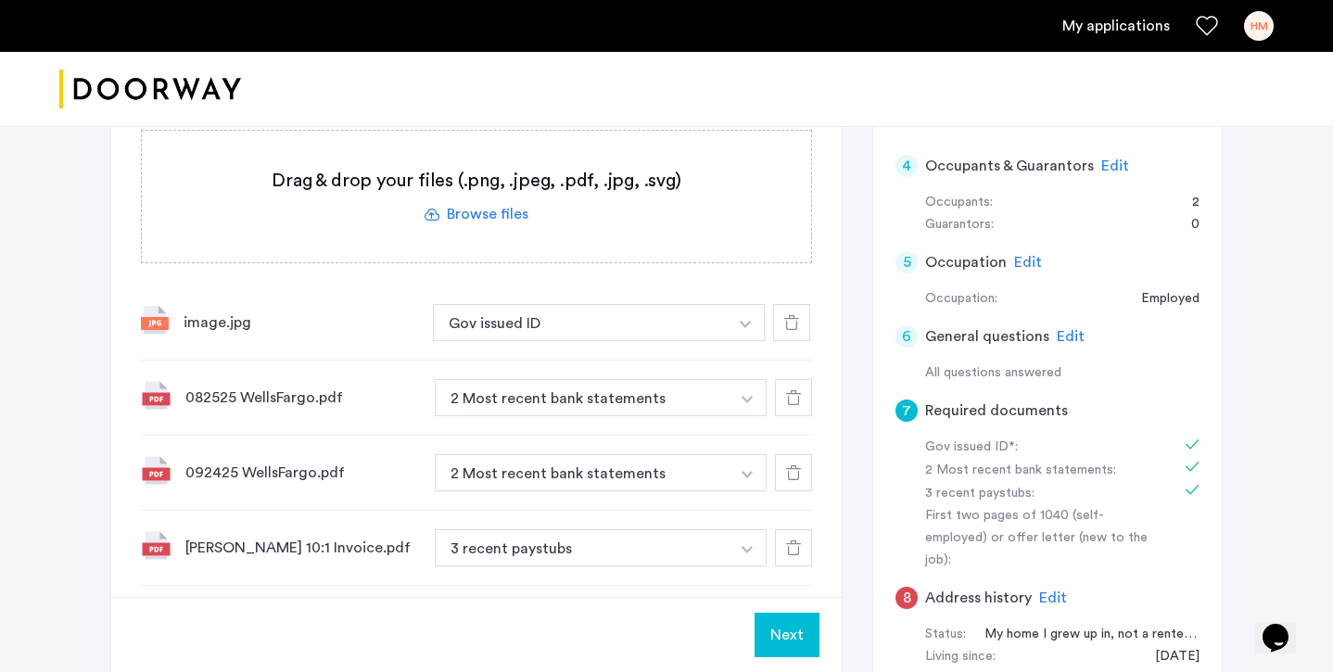
scroll to position [563, 0]
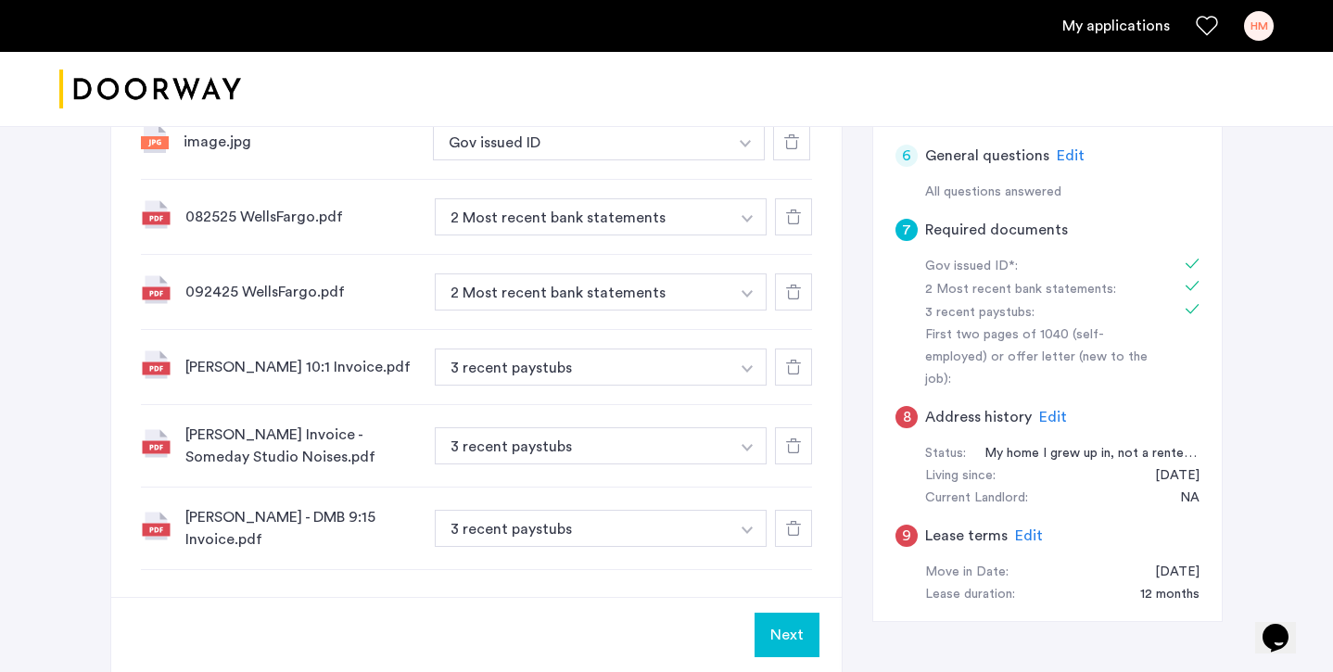
click at [1049, 410] on span "Edit" at bounding box center [1053, 417] width 28 height 15
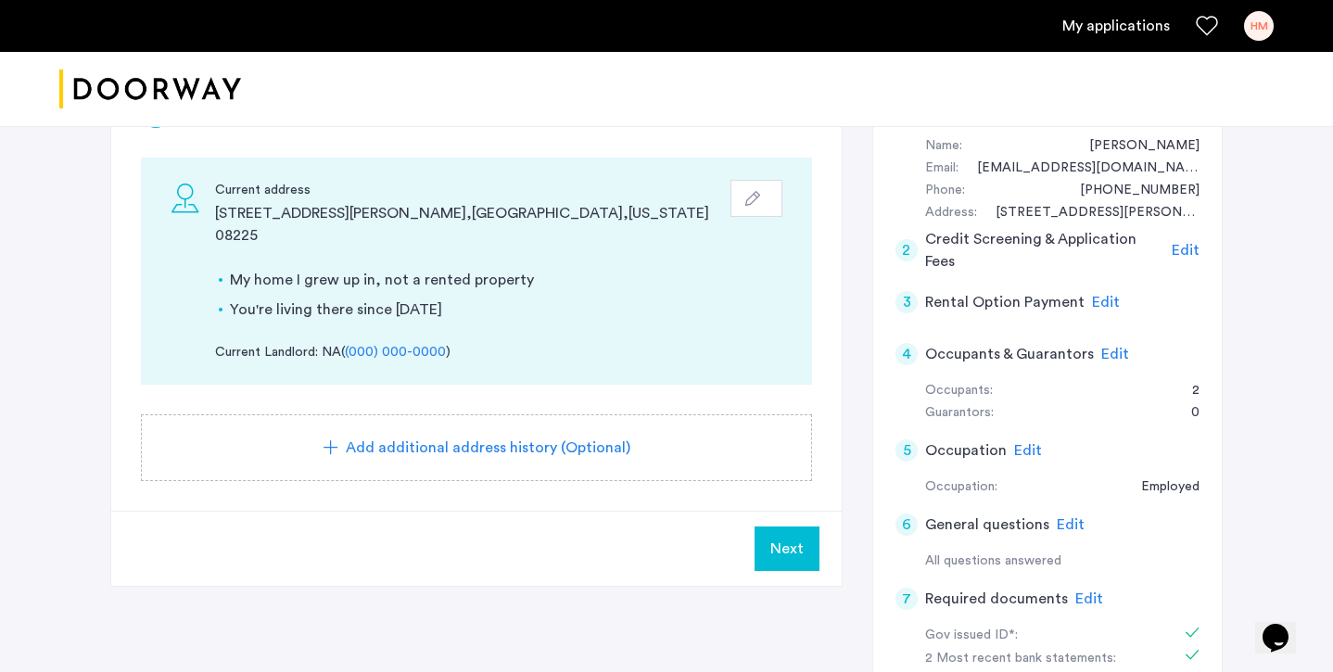
scroll to position [0, 0]
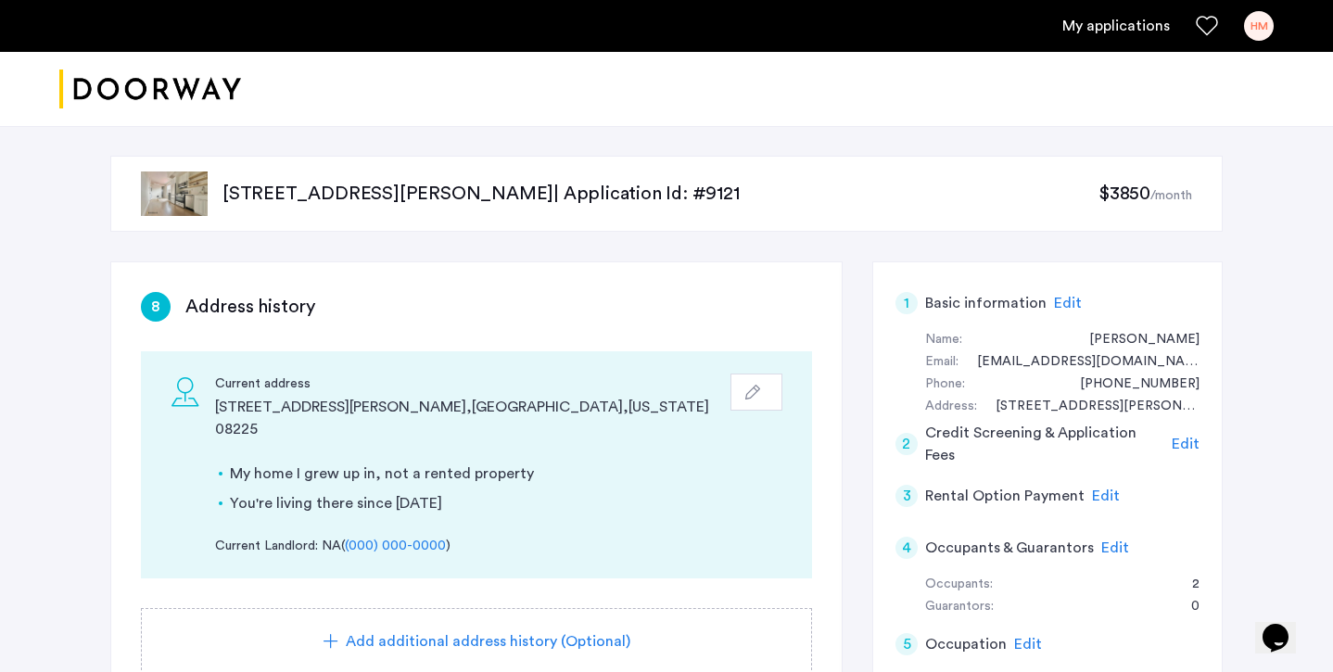
click at [760, 400] on button "button" at bounding box center [756, 392] width 52 height 37
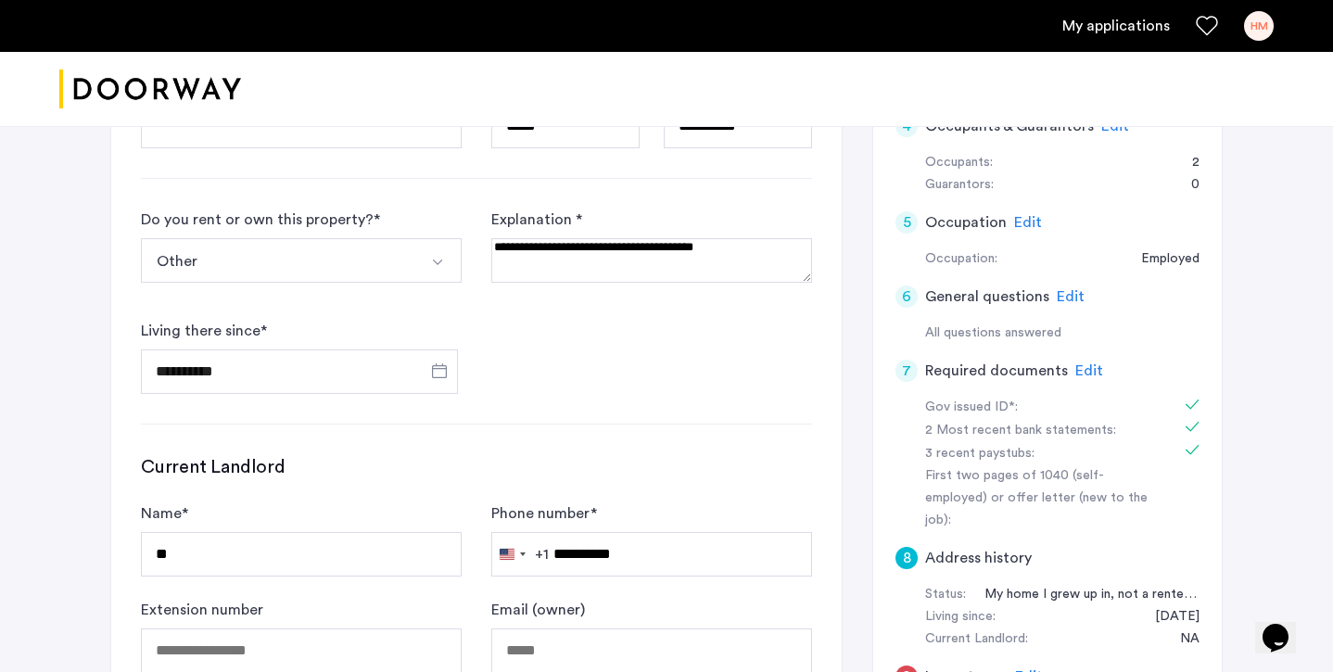
scroll to position [766, 0]
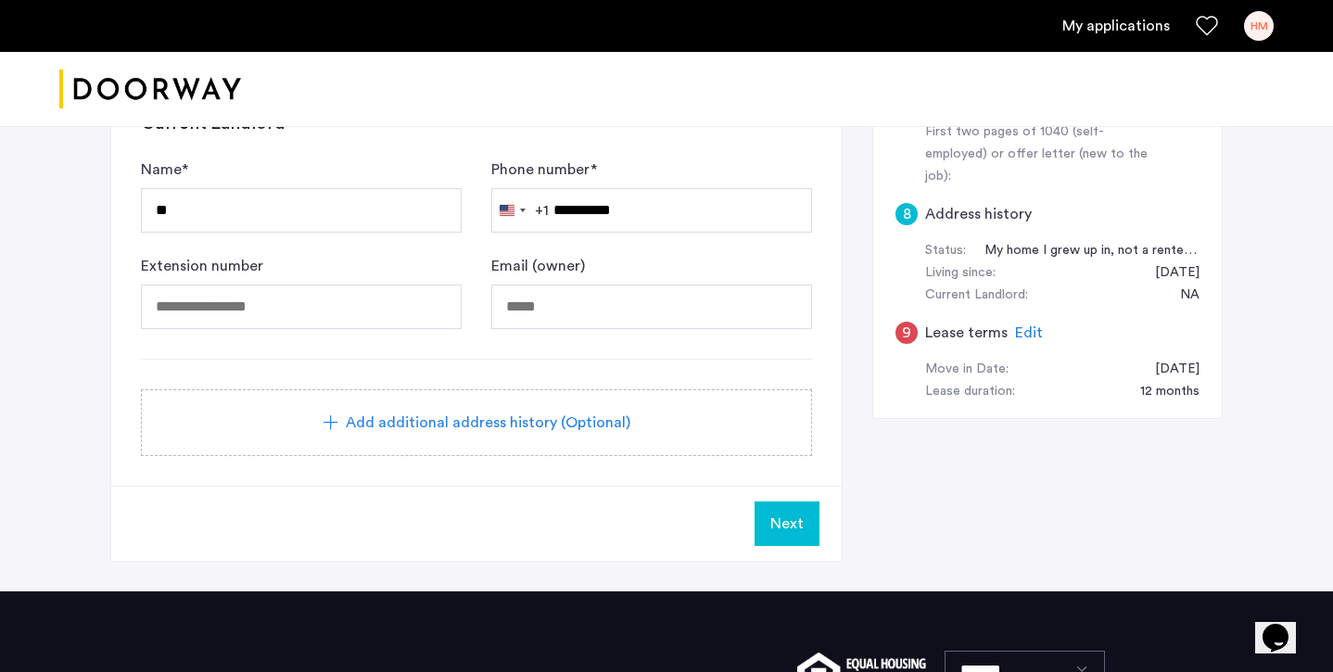
click at [775, 546] on div "Next" at bounding box center [476, 523] width 730 height 75
click at [798, 522] on span "Next" at bounding box center [786, 524] width 33 height 22
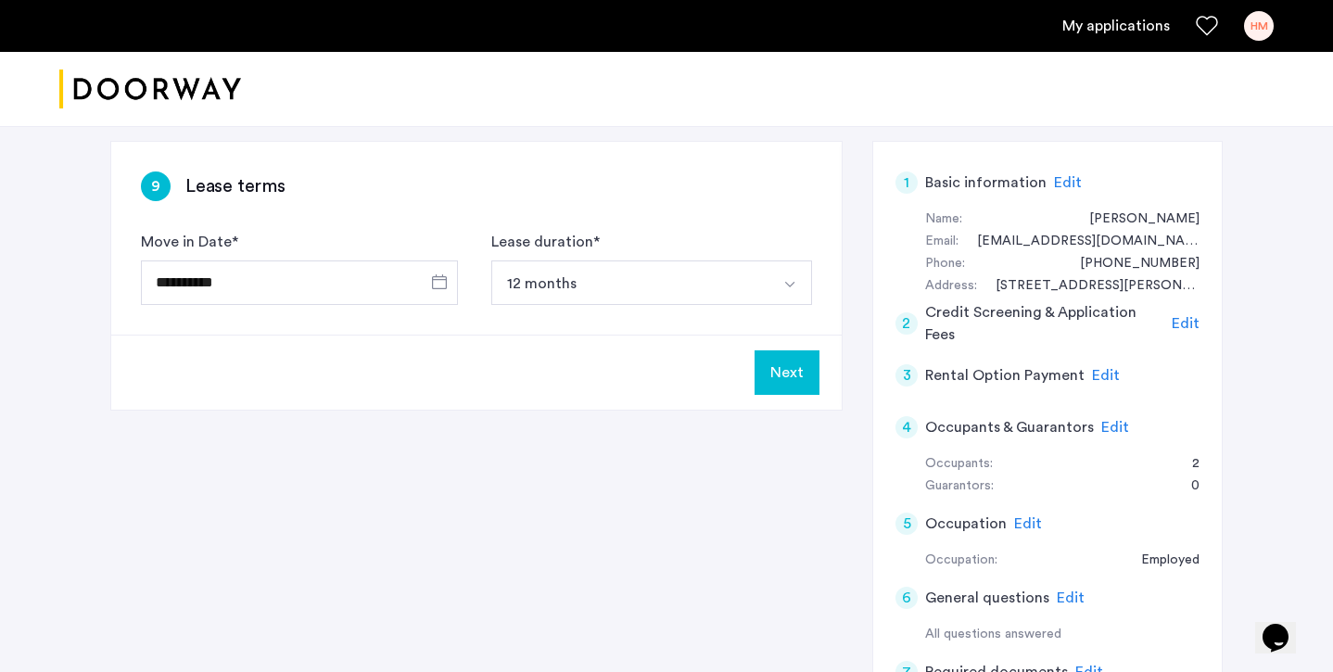
scroll to position [0, 0]
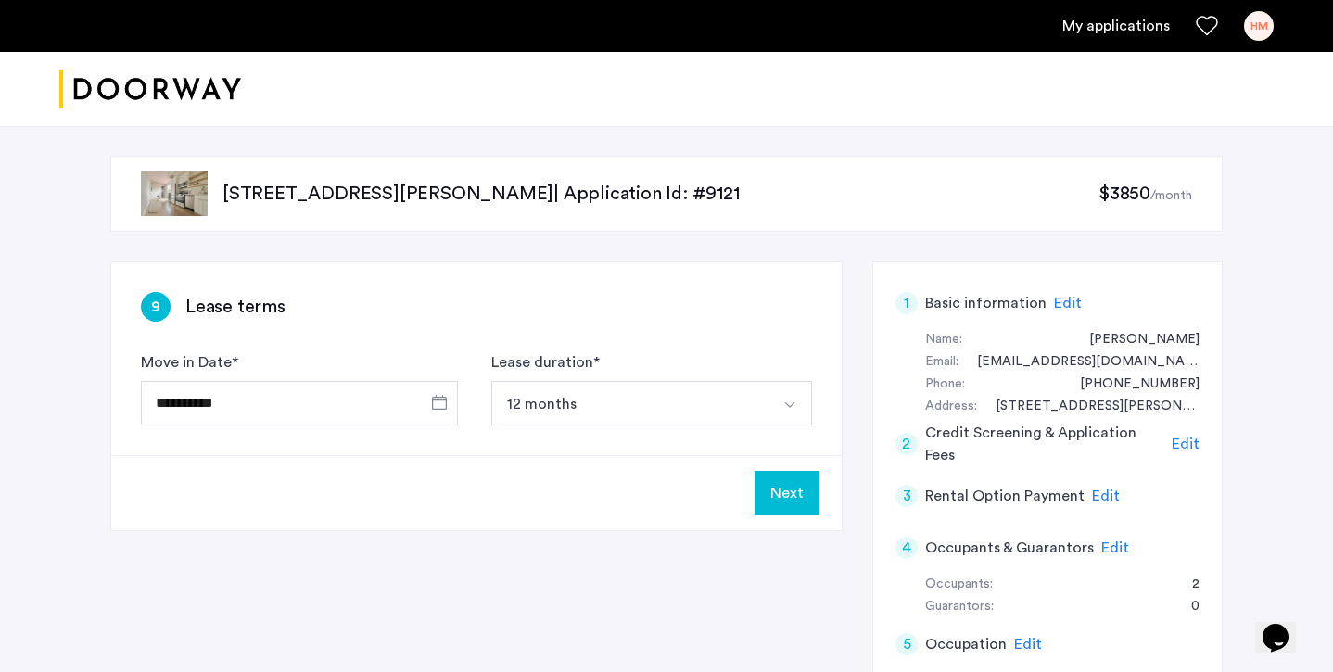
click at [799, 501] on button "Next" at bounding box center [787, 493] width 65 height 44
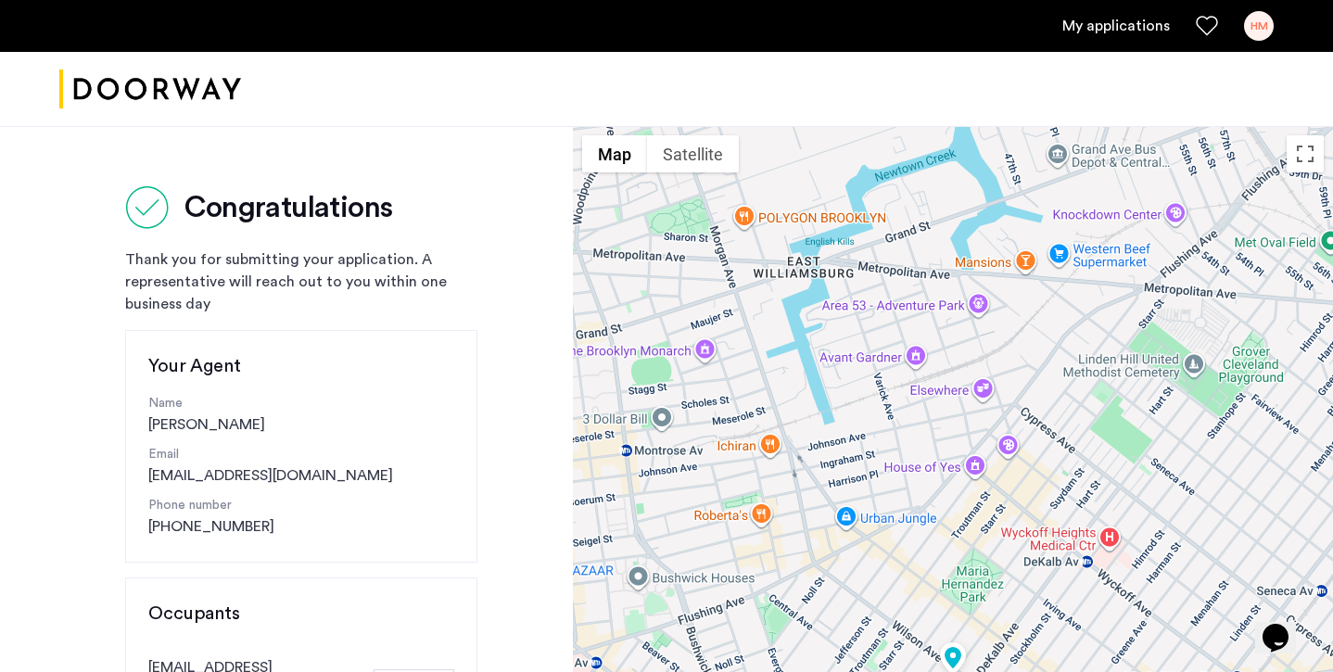
scroll to position [504, 0]
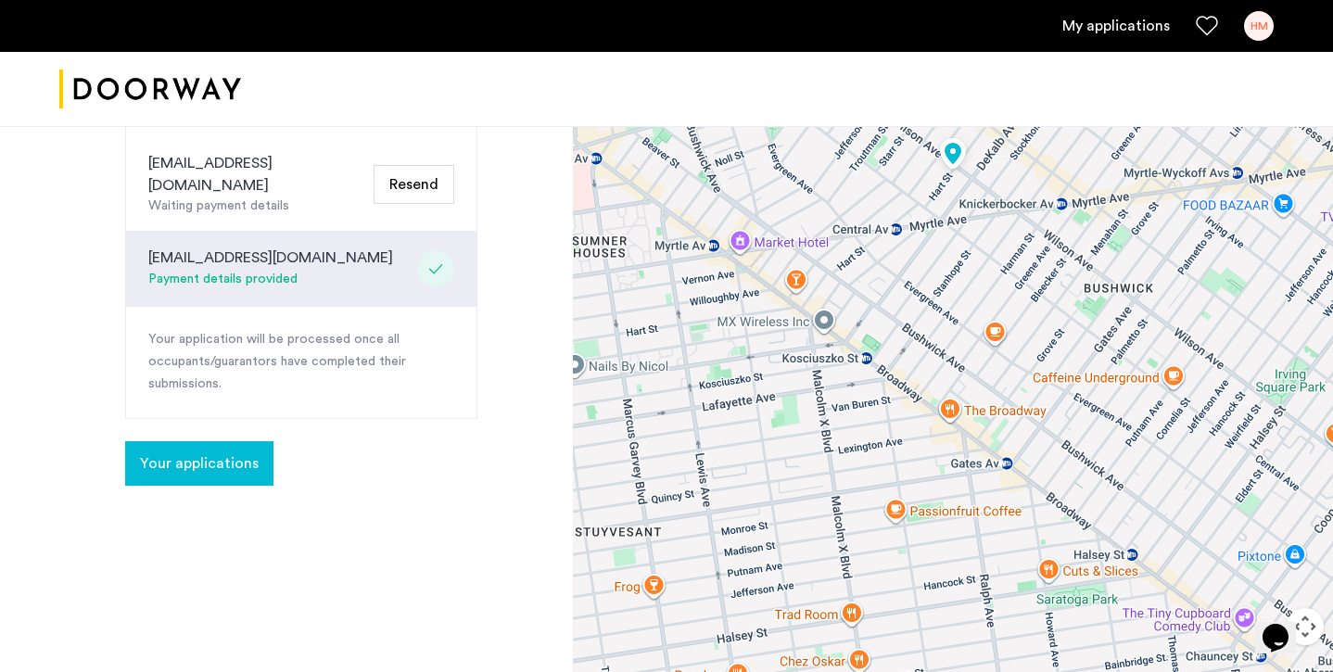
click at [216, 452] on span "Your applications" at bounding box center [199, 463] width 119 height 22
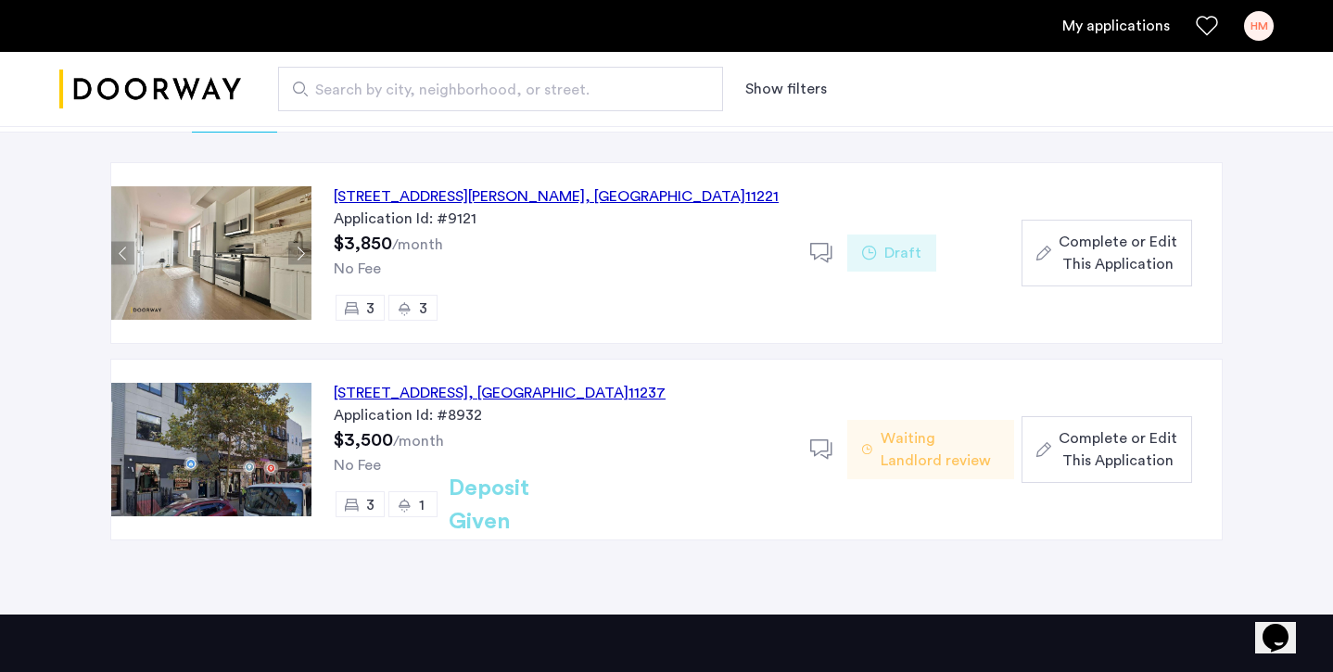
scroll to position [159, 0]
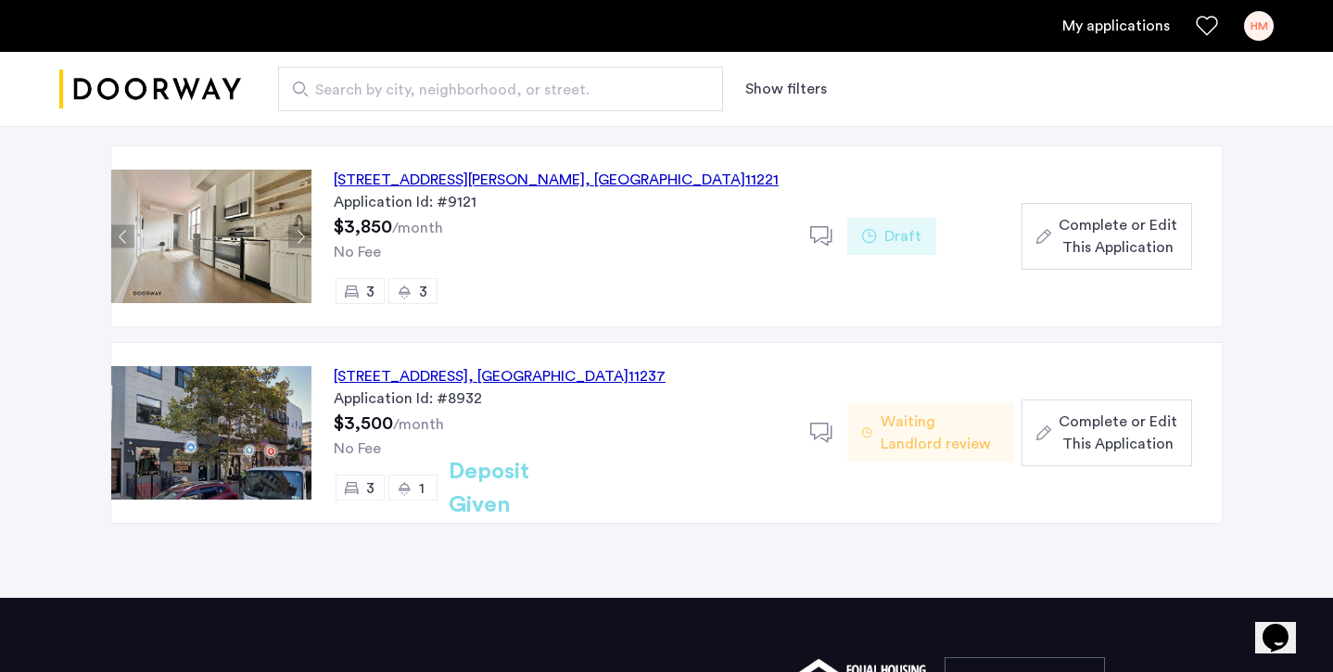
click at [526, 181] on div "722 Hart Street, Unit 2R, Brooklyn , NY 11221" at bounding box center [556, 180] width 445 height 22
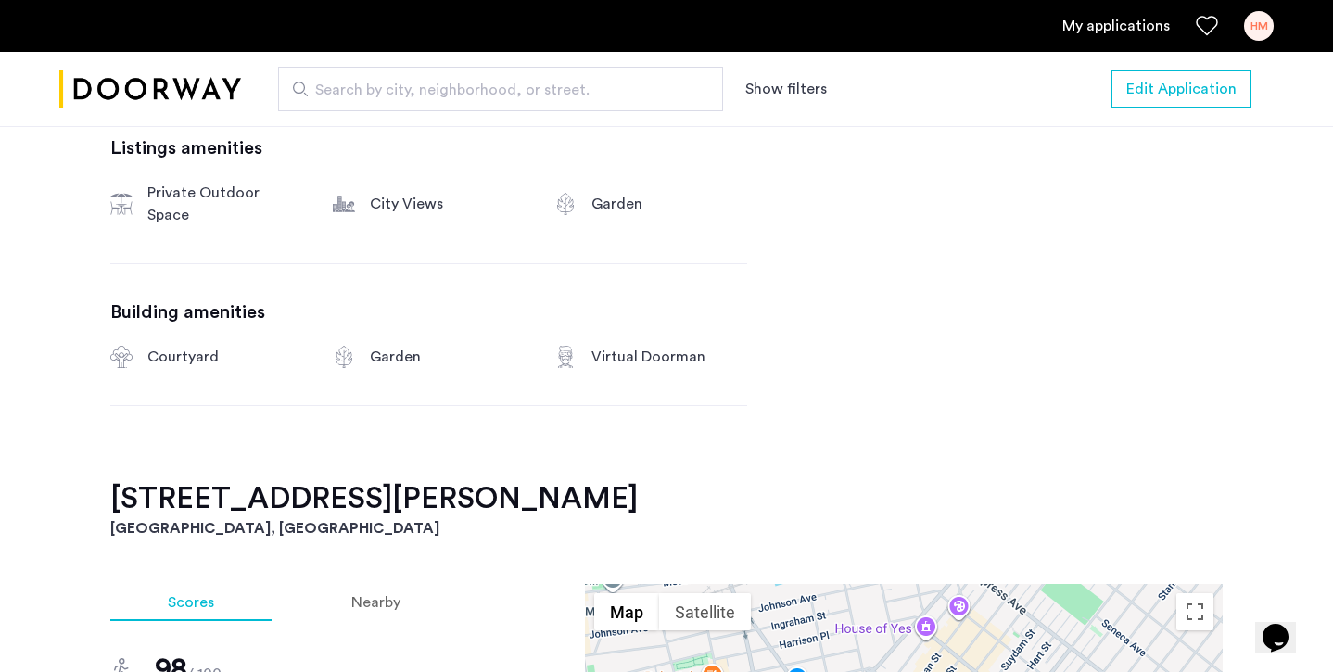
scroll to position [1066, 0]
